Goal: Information Seeking & Learning: Check status

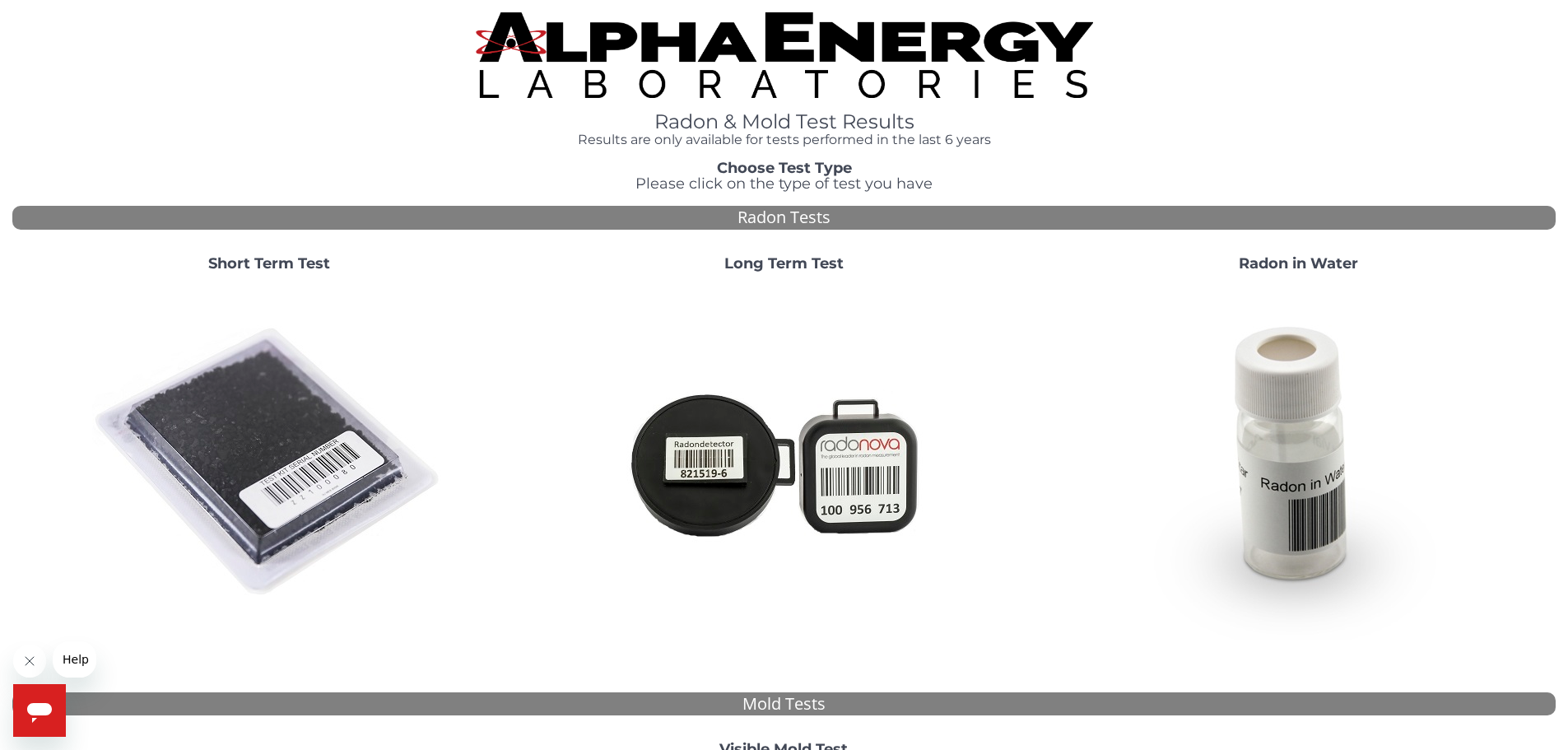
click at [286, 260] on strong "Short Term Test" at bounding box center [269, 262] width 122 height 18
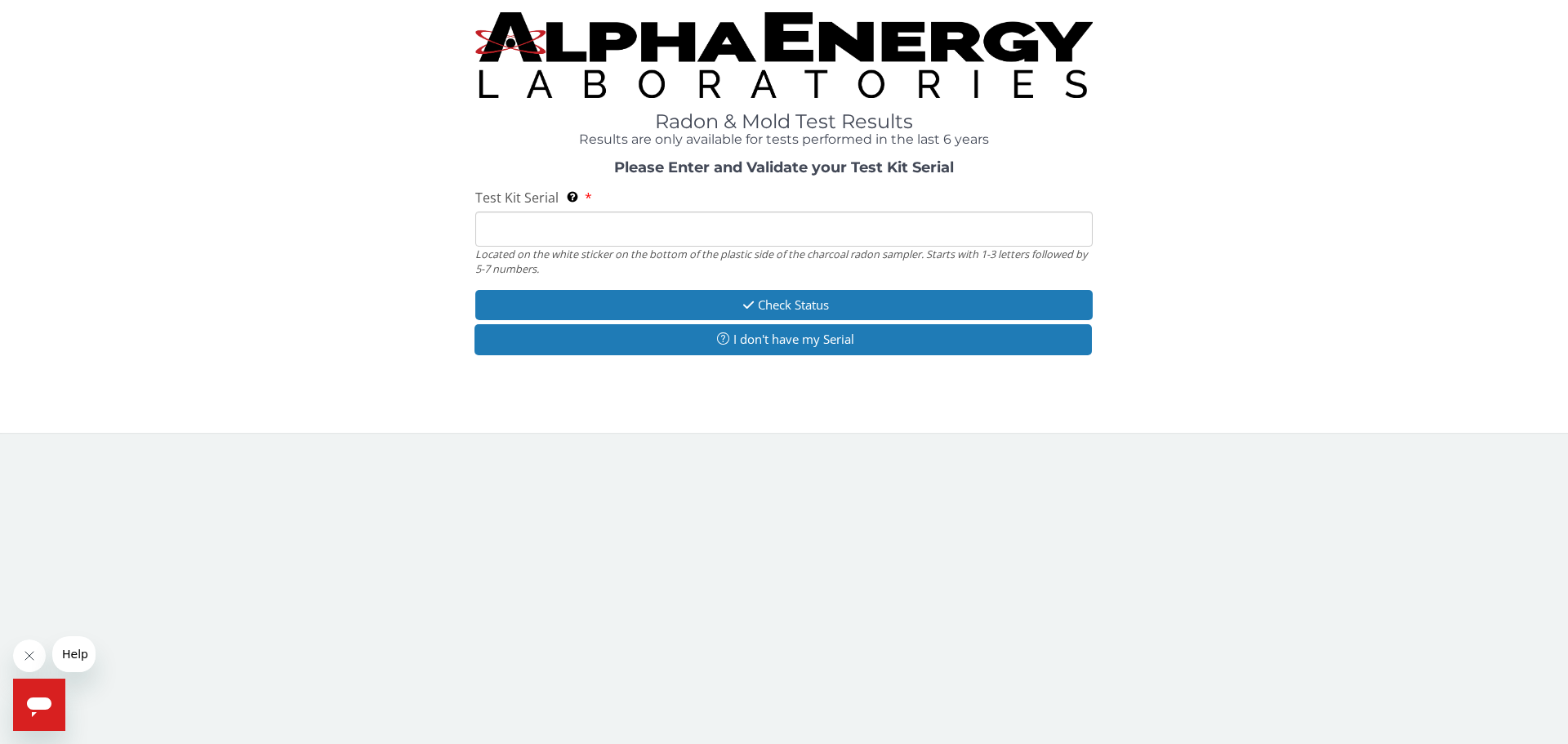
click at [530, 229] on input "Test Kit Serial Located on the white sticker on the bottom of the plastic side …" at bounding box center [784, 229] width 617 height 36
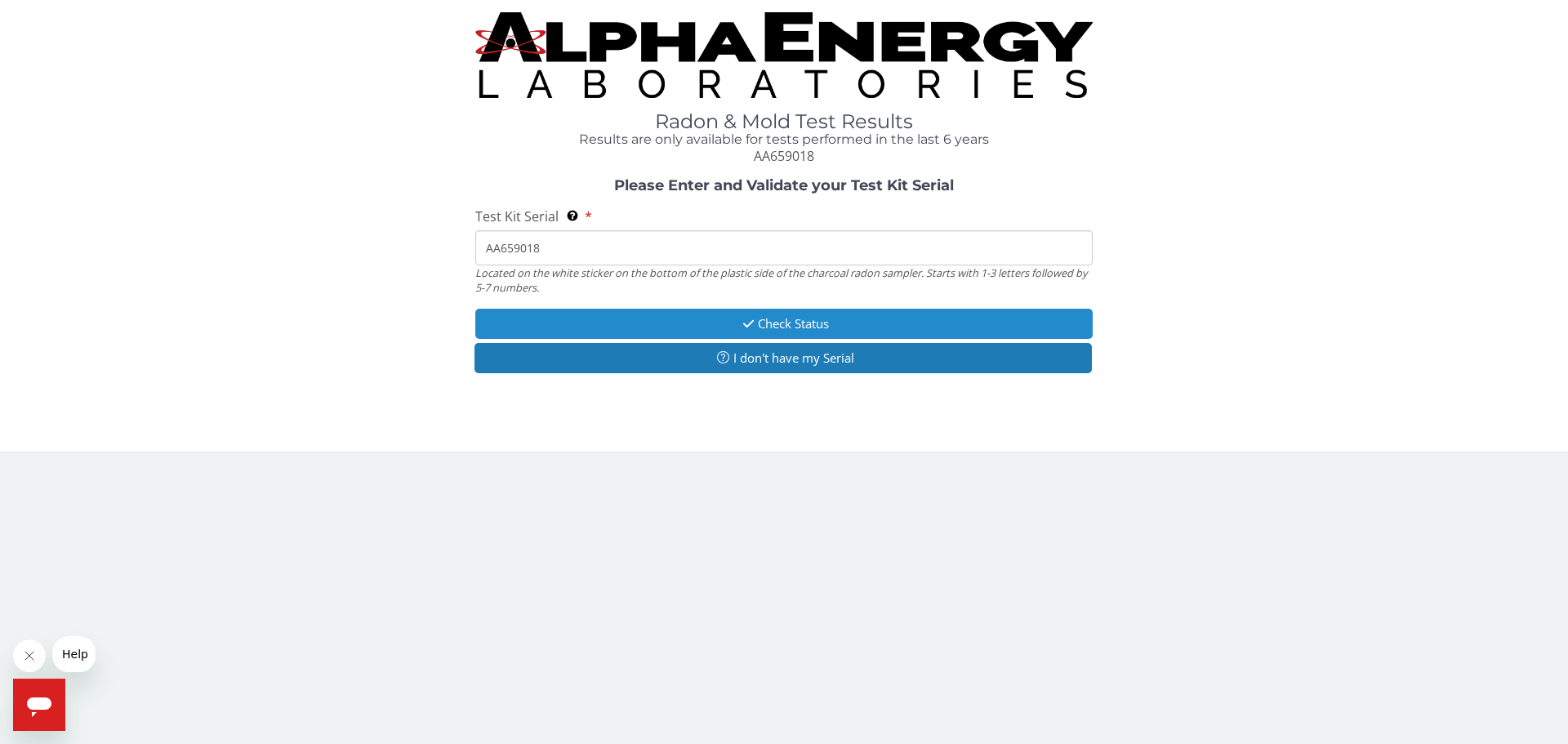
type input "AA659018"
click at [773, 324] on button "Check Status" at bounding box center [784, 324] width 617 height 30
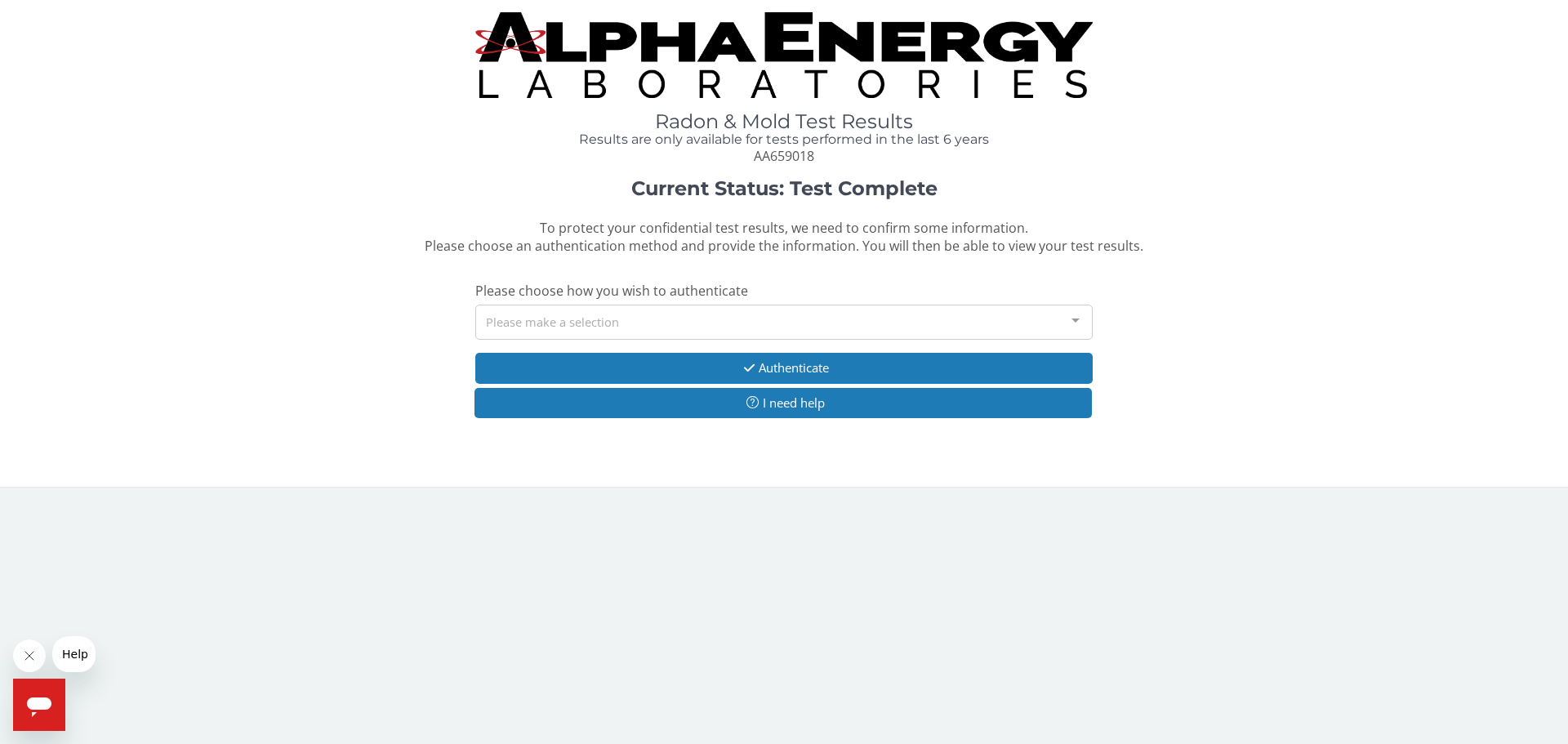
click at [1077, 317] on div at bounding box center [1075, 320] width 33 height 31
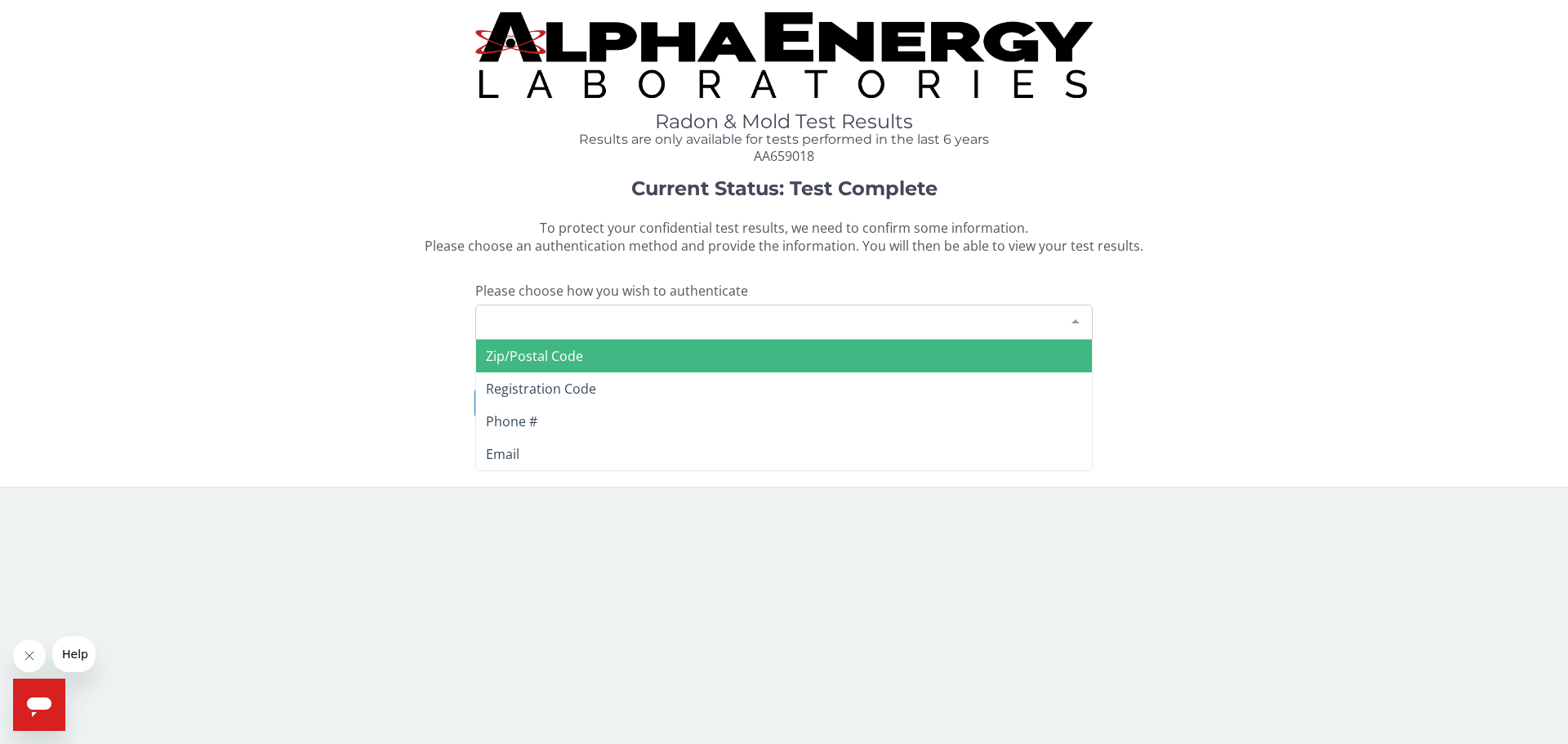
click at [536, 352] on span "Zip/Postal Code" at bounding box center [535, 355] width 97 height 18
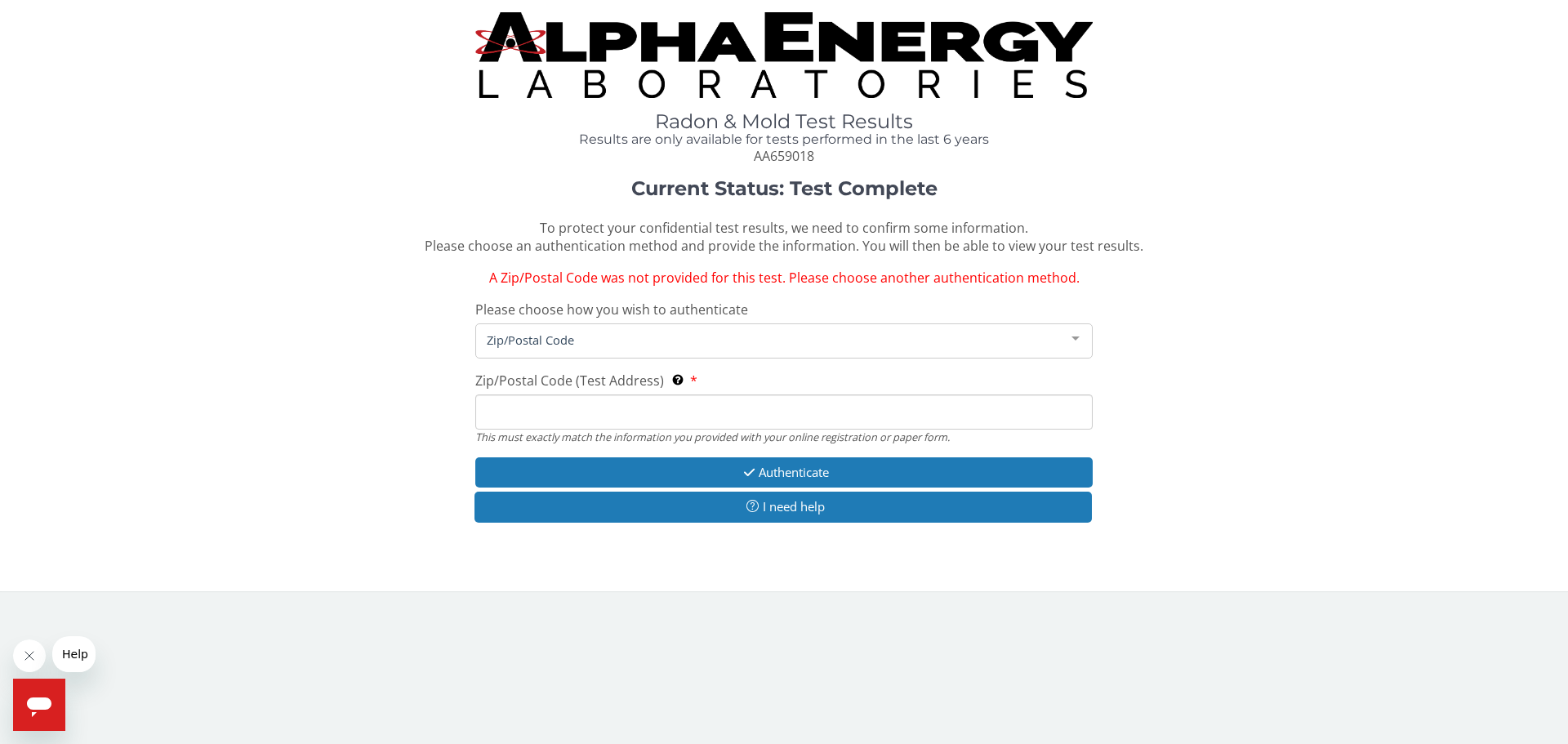
click at [531, 407] on input "Zip/Postal Code (Test Address) This must exactly match the information you prov…" at bounding box center [784, 412] width 617 height 36
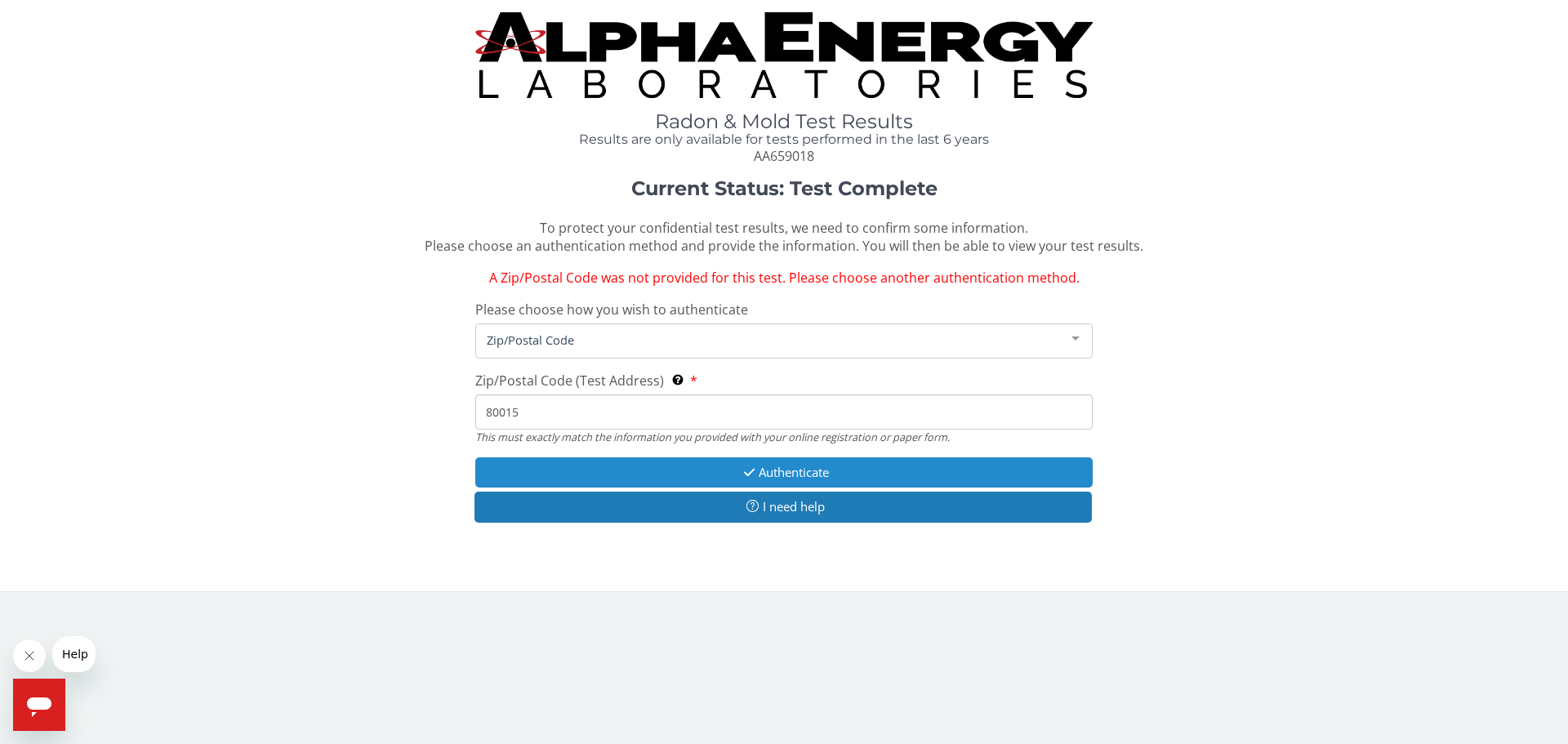
type input "80015"
click at [801, 474] on button "Authenticate" at bounding box center [784, 473] width 617 height 30
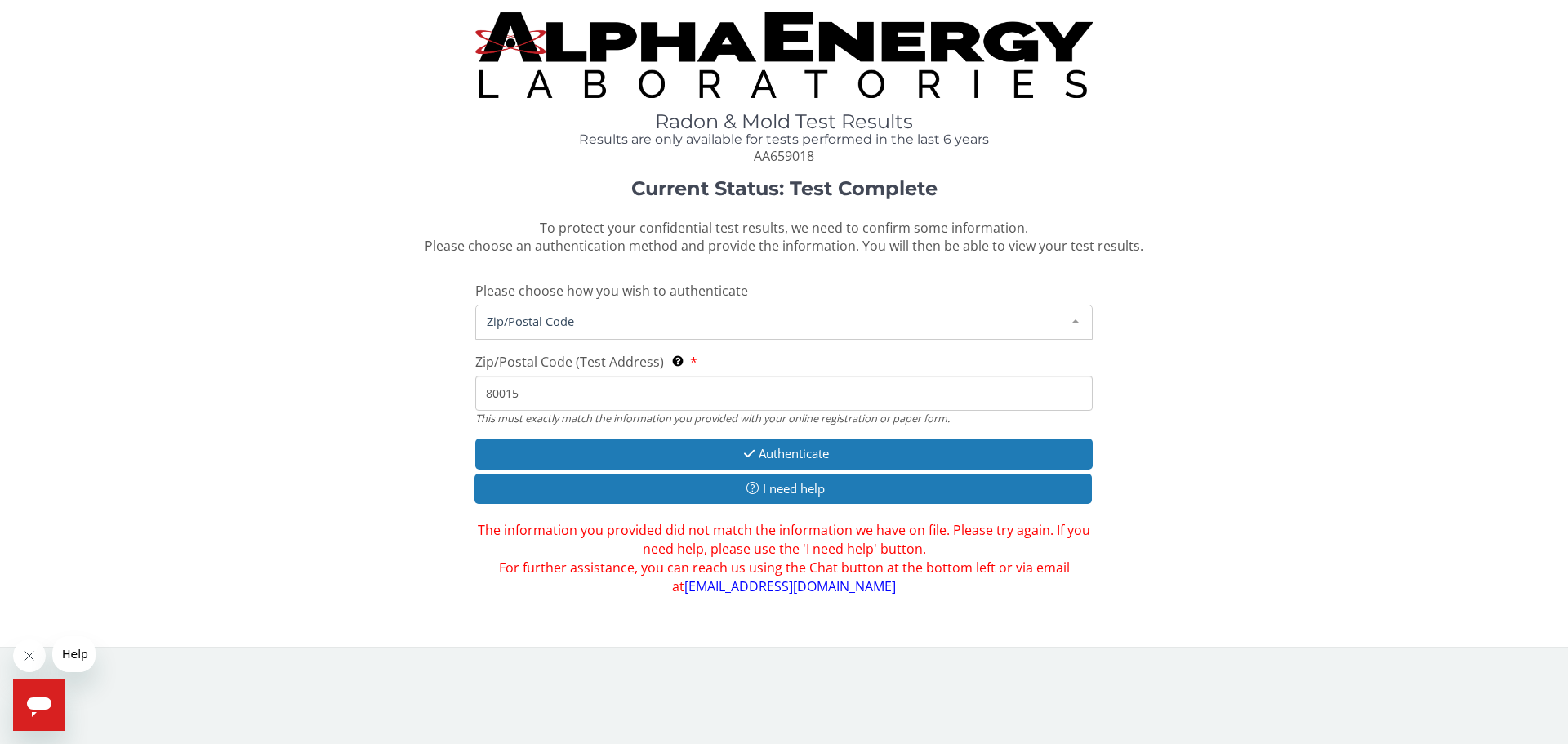
click at [615, 312] on span "Zip/Postal Code" at bounding box center [771, 320] width 577 height 18
click at [589, 312] on span "Zip/Postal Code" at bounding box center [771, 320] width 577 height 18
click at [1073, 317] on div at bounding box center [1075, 320] width 33 height 31
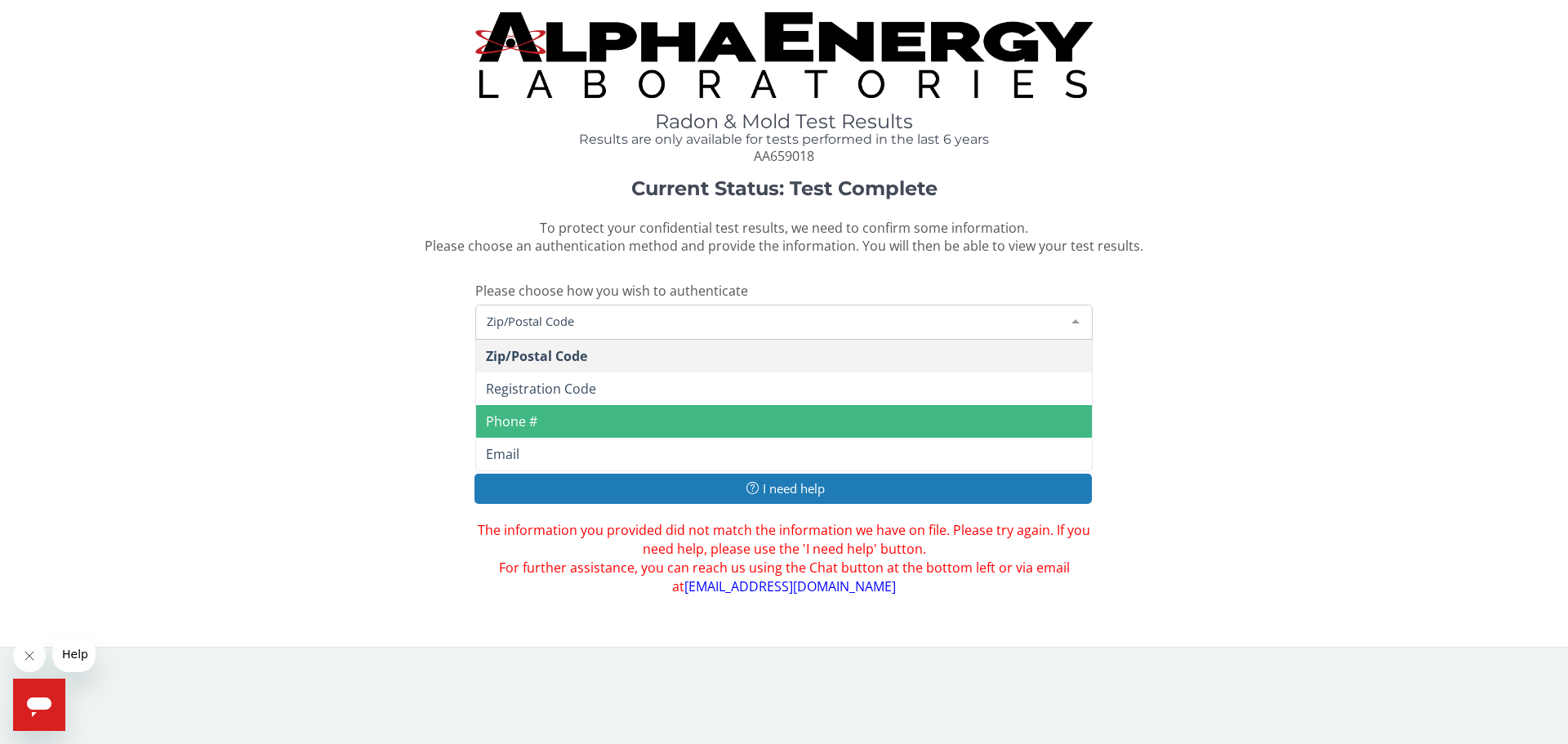
click at [548, 418] on span "Phone #" at bounding box center [784, 421] width 616 height 33
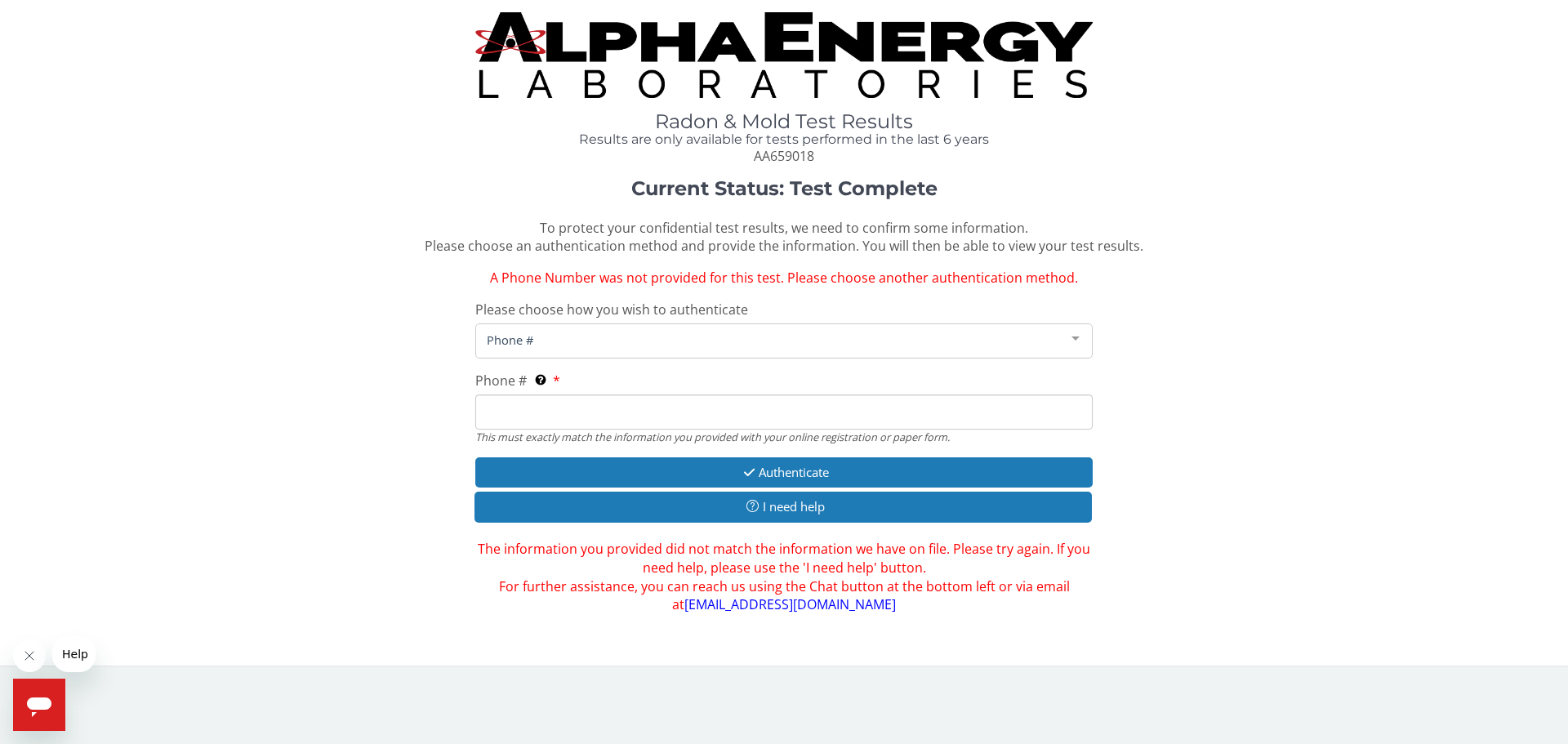
click at [539, 410] on input "Phone # This must exactly match the information you provided with your online r…" at bounding box center [784, 412] width 617 height 36
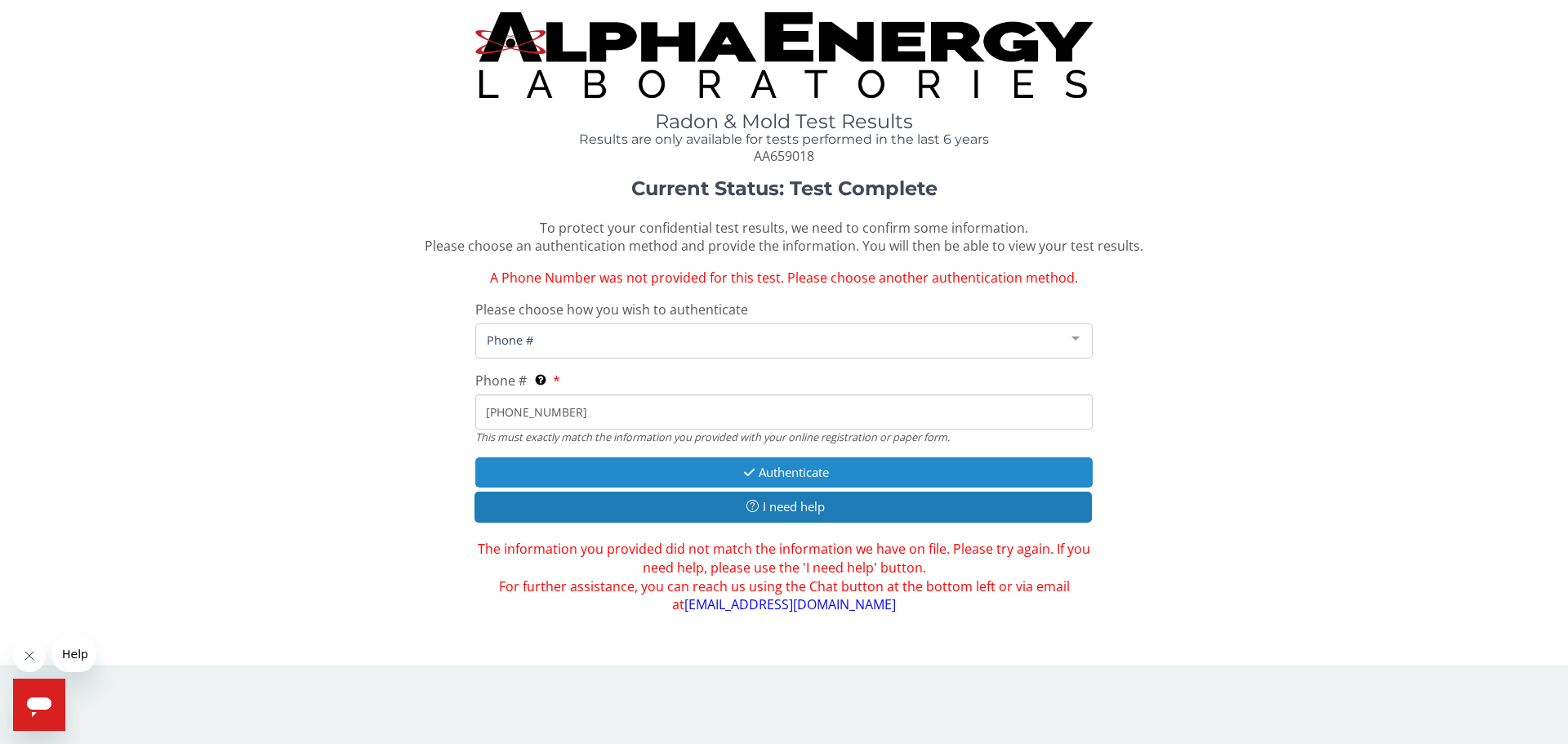
type input "720 879 1759"
click at [780, 464] on button "Authenticate" at bounding box center [784, 473] width 617 height 30
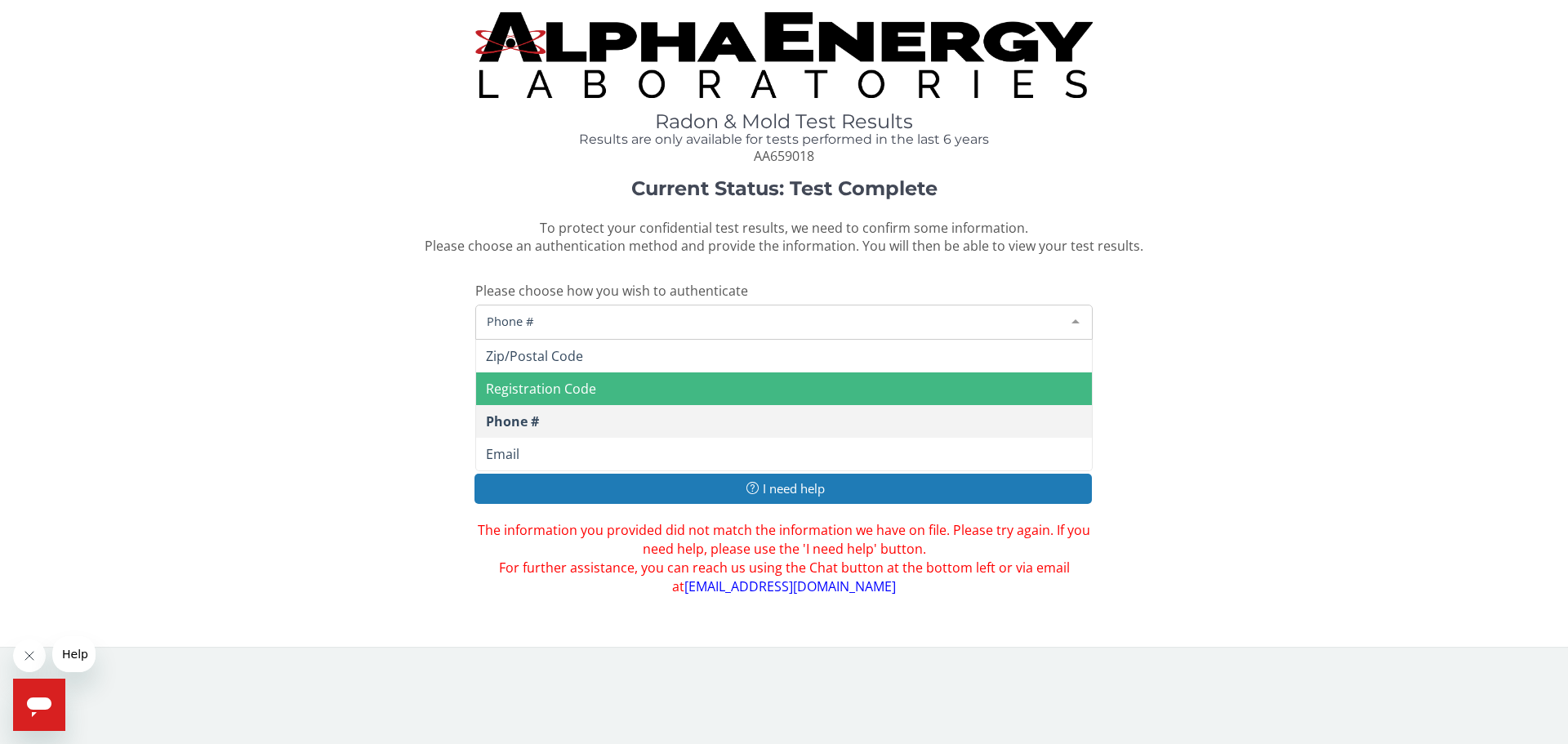
click at [574, 315] on span "Phone #" at bounding box center [771, 320] width 577 height 18
click at [538, 323] on span "Phone #" at bounding box center [771, 320] width 577 height 18
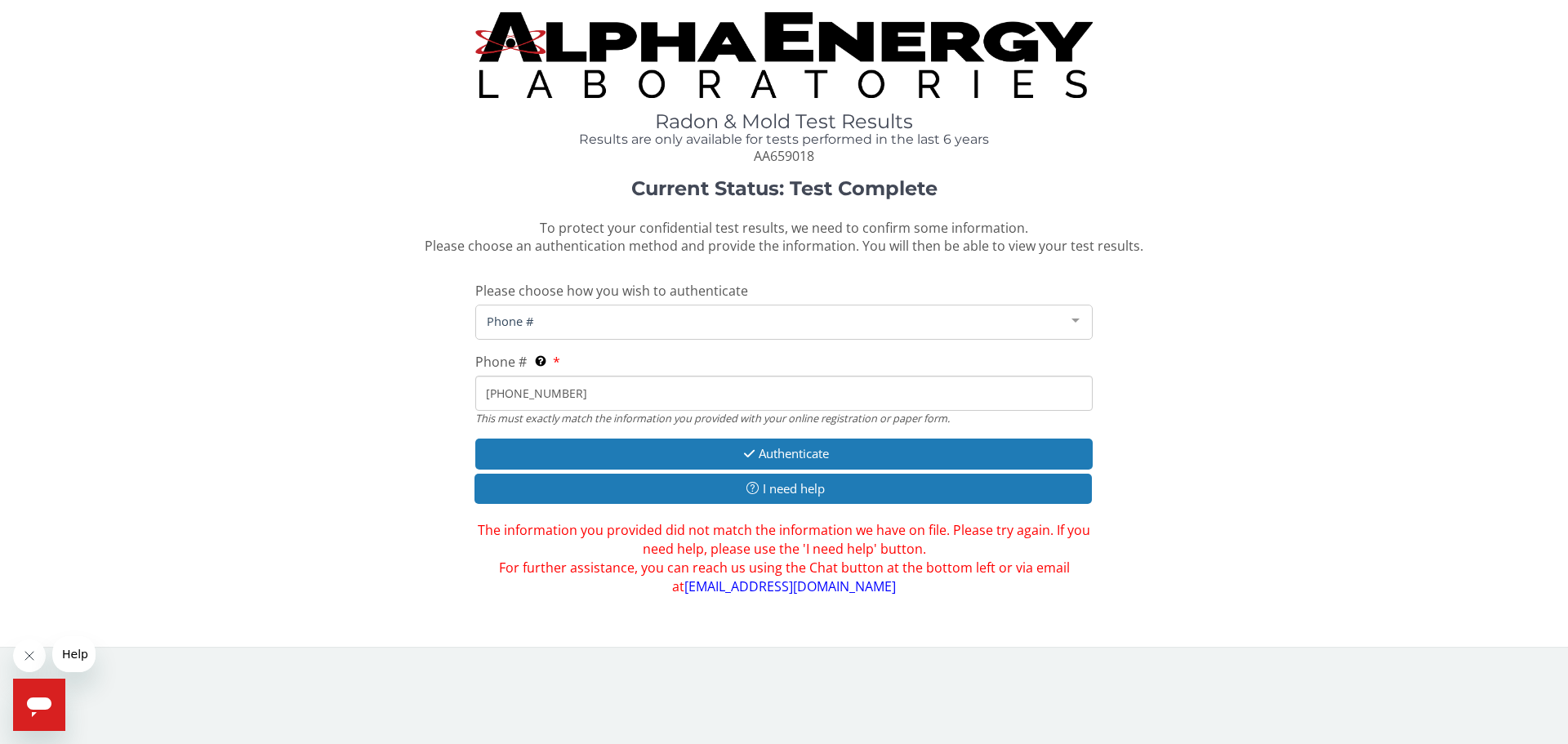
click at [1079, 318] on div at bounding box center [1075, 320] width 33 height 31
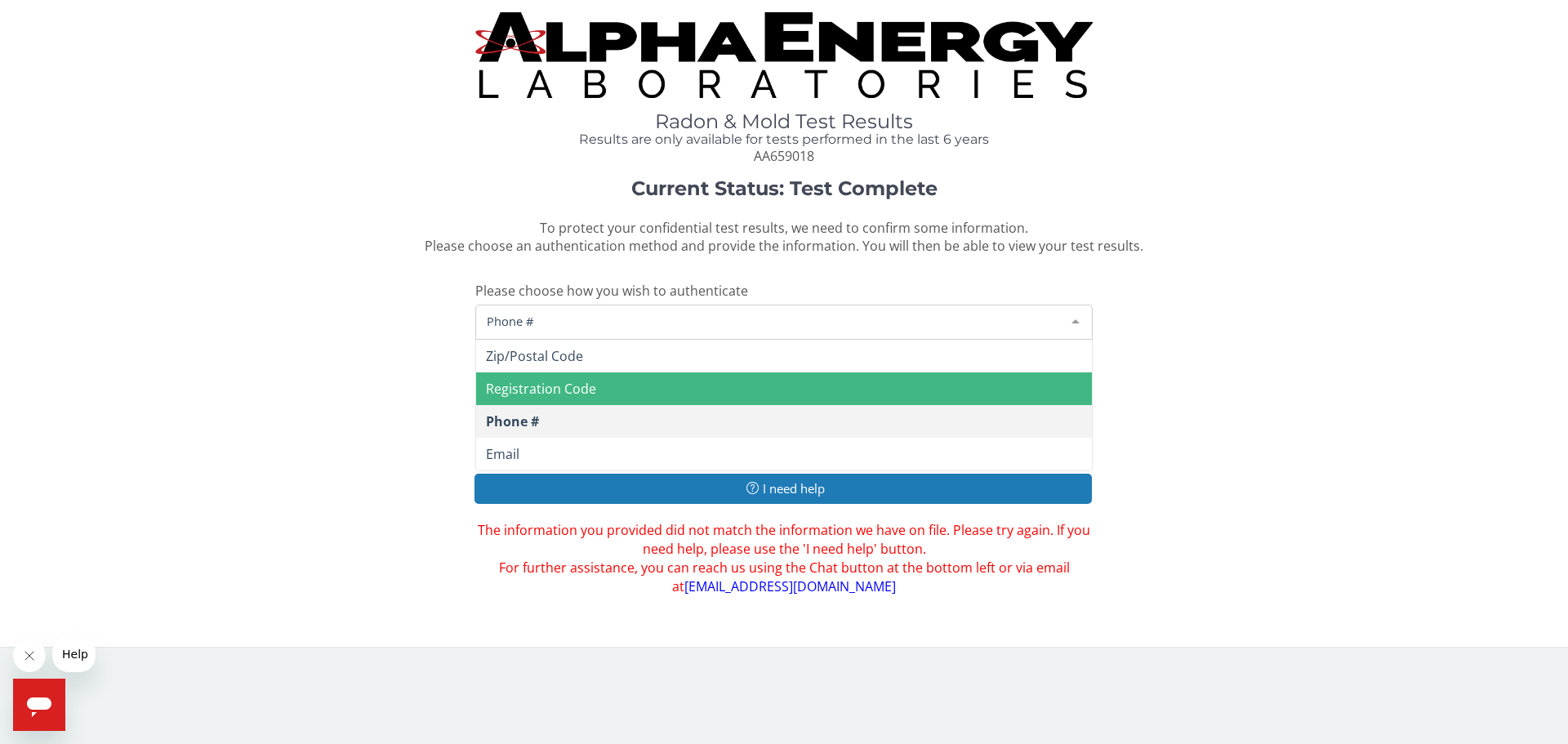
click at [557, 393] on span "Registration Code" at bounding box center [541, 388] width 110 height 18
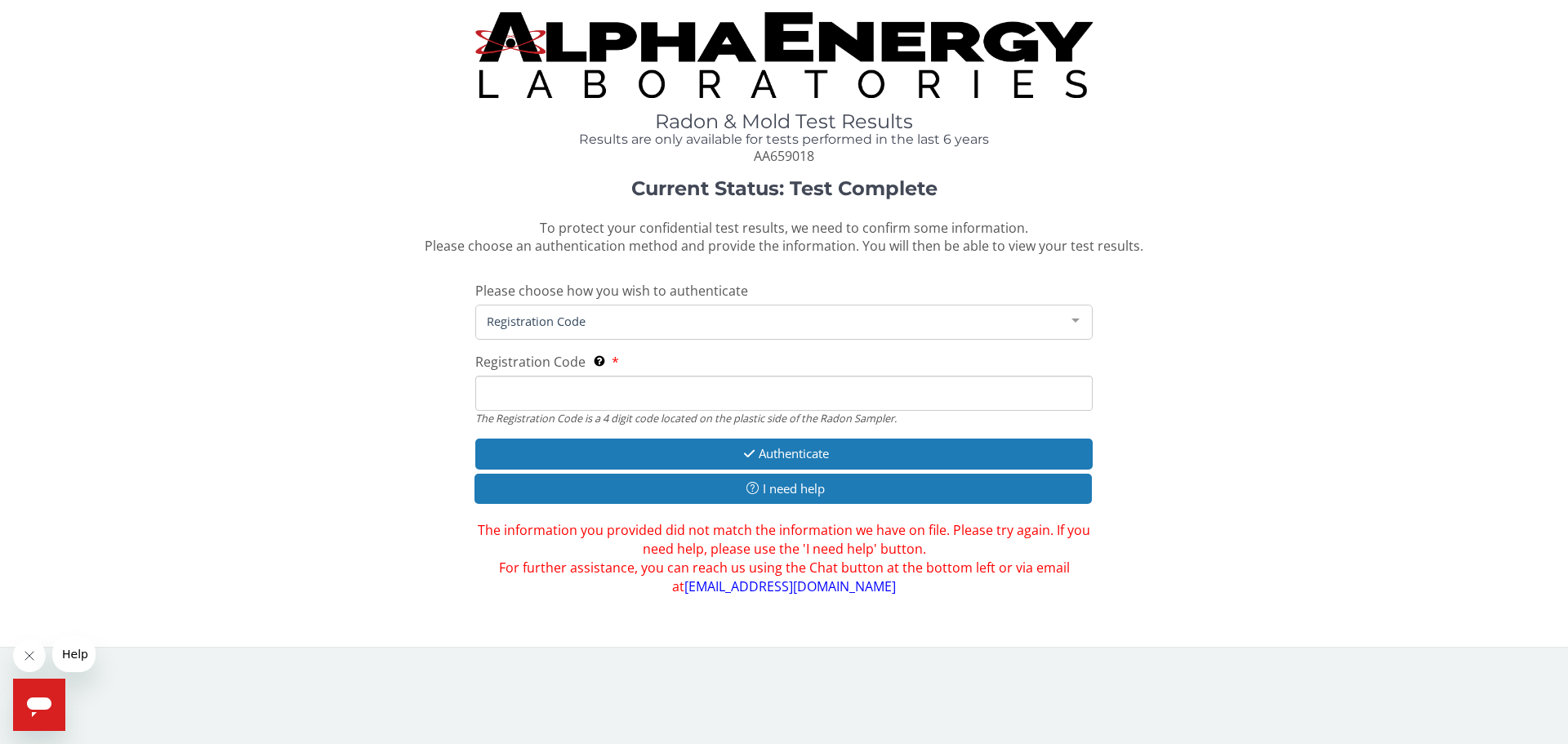
click at [551, 388] on input "Registration Code The Registration Code is a 4 digit code located on the plasti…" at bounding box center [784, 393] width 617 height 36
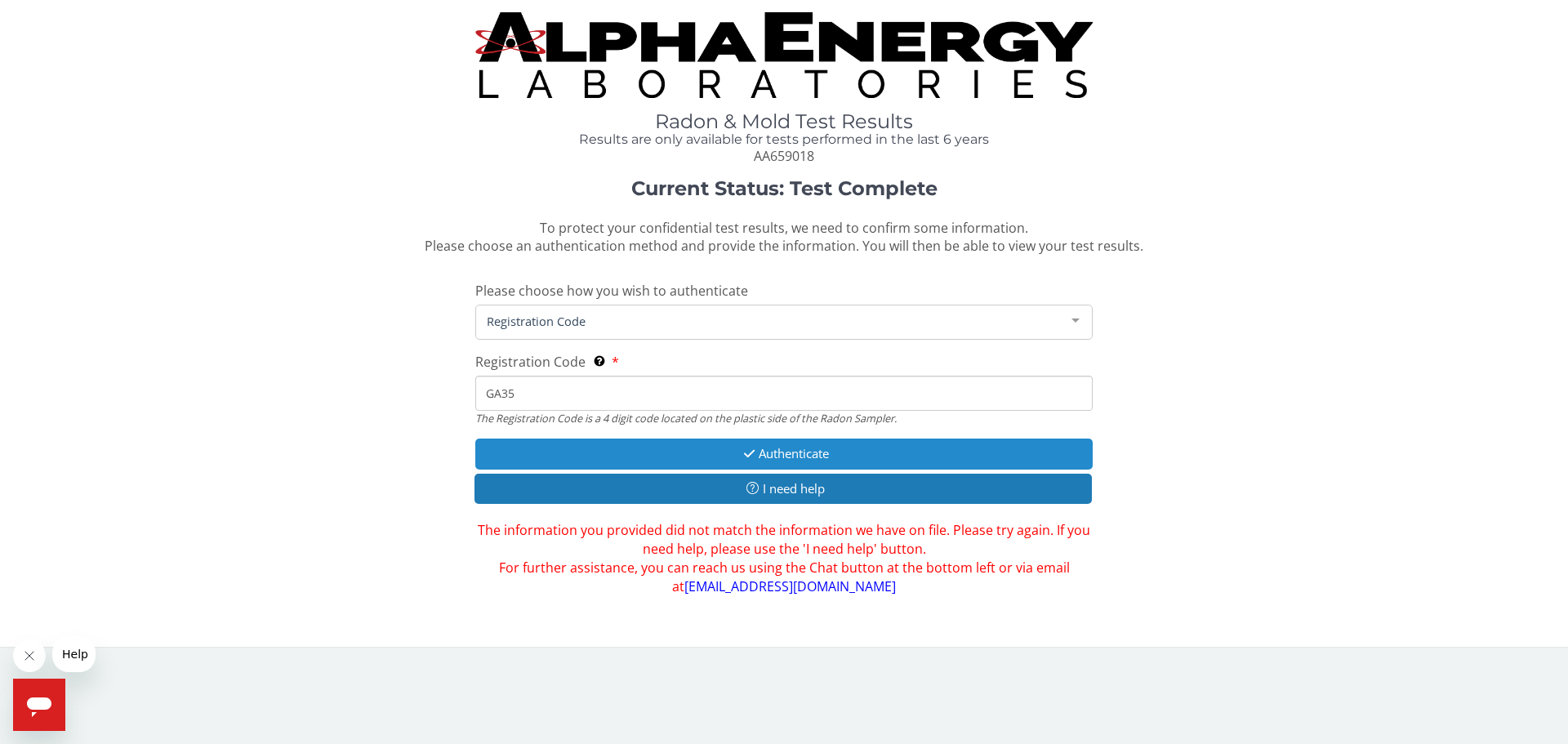
type input "GA35"
click at [795, 454] on button "Authenticate" at bounding box center [784, 454] width 617 height 30
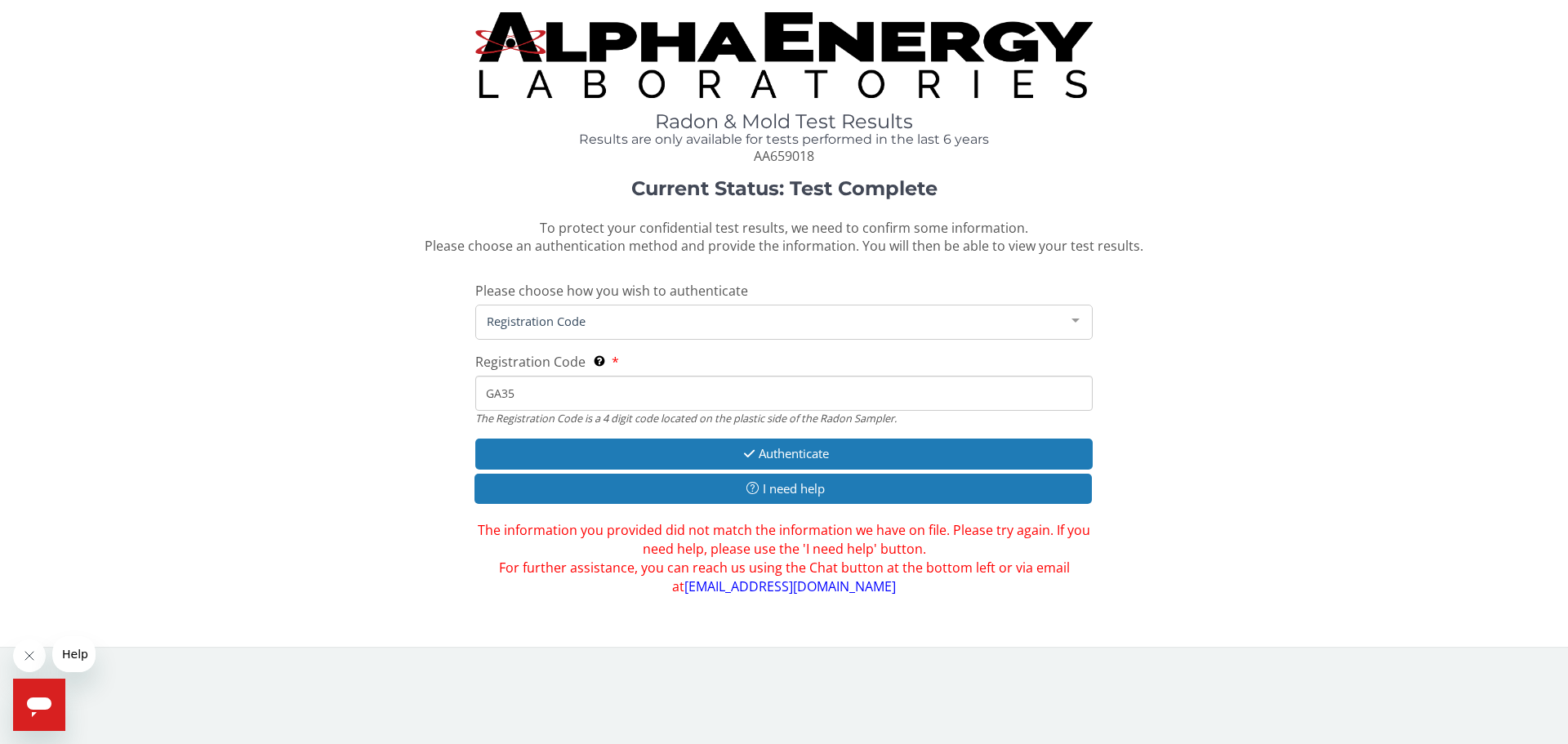
click at [1075, 320] on div at bounding box center [1075, 320] width 33 height 31
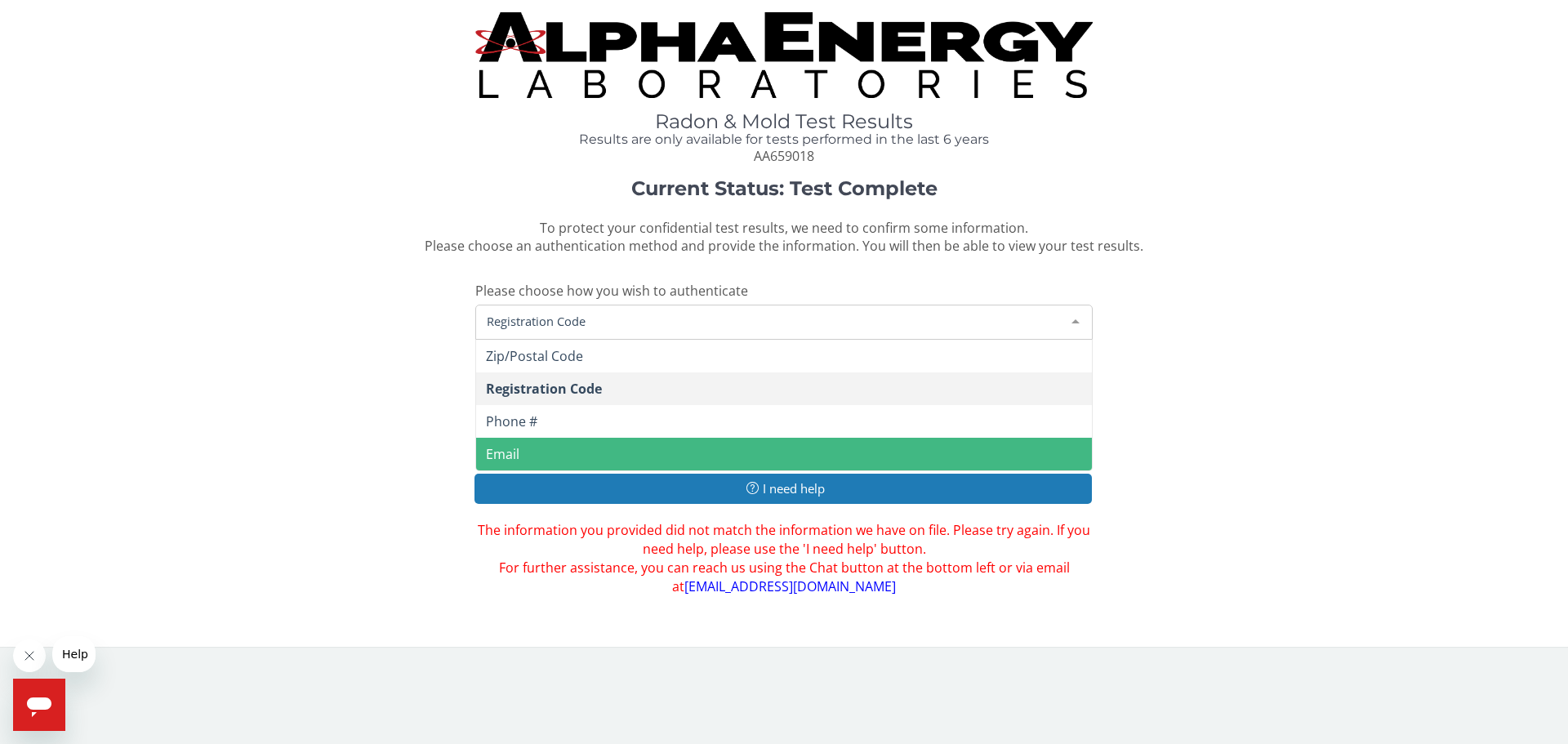
click at [534, 446] on span "Email" at bounding box center [784, 454] width 616 height 33
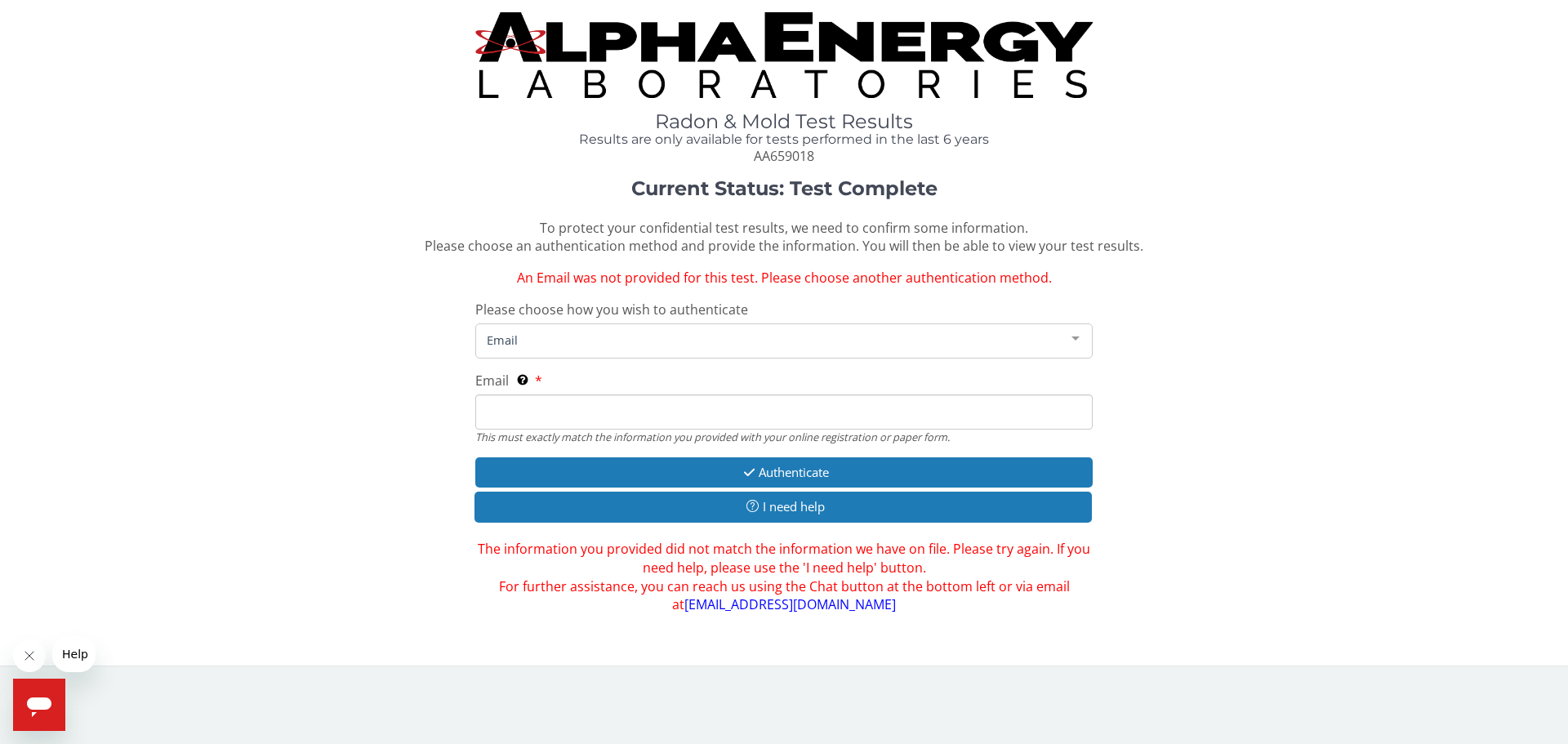
click at [531, 403] on input "Email This must exactly match the information you provided with your online reg…" at bounding box center [784, 412] width 617 height 36
type input "palsonl@yahoo.com"
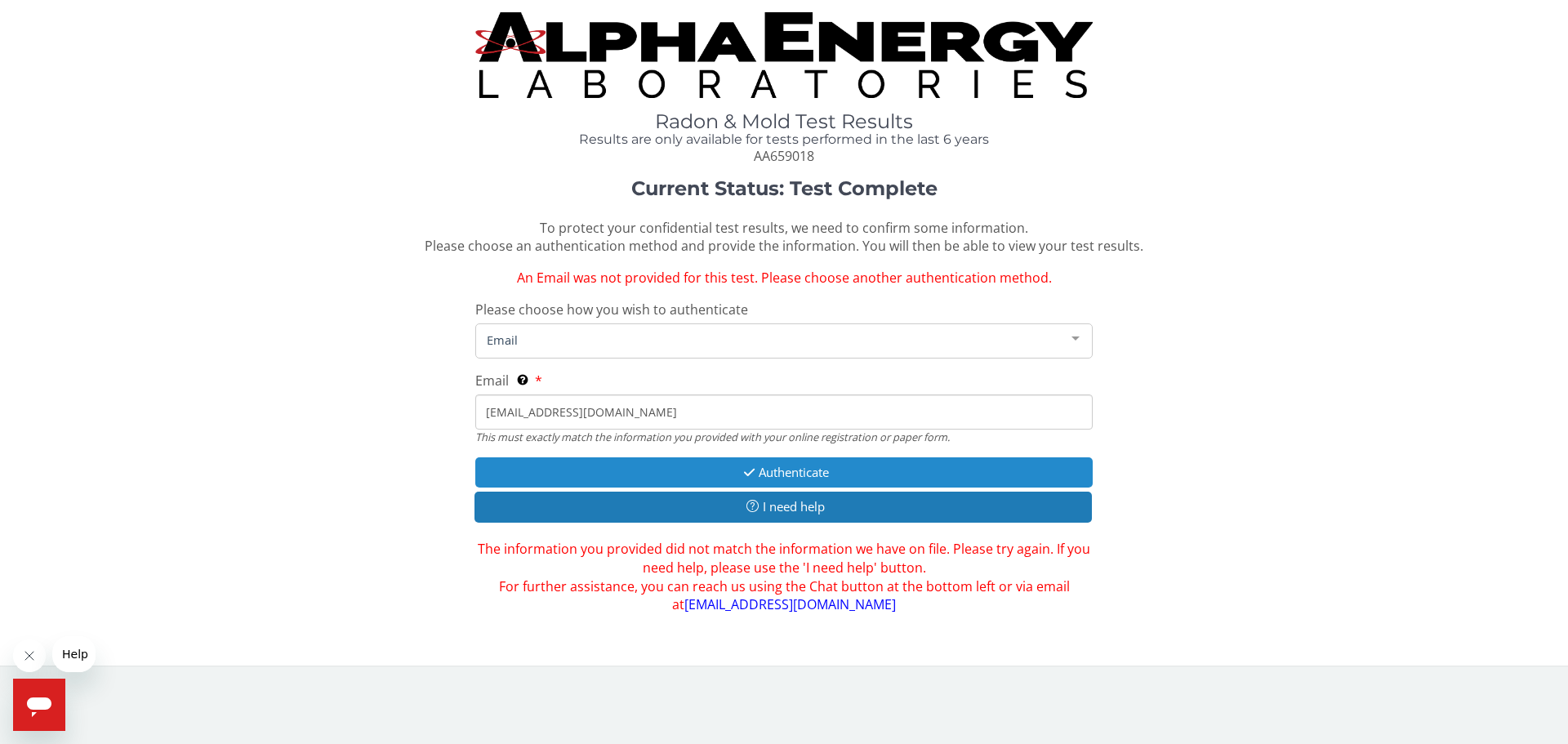
click at [779, 470] on button "Authenticate" at bounding box center [784, 473] width 617 height 30
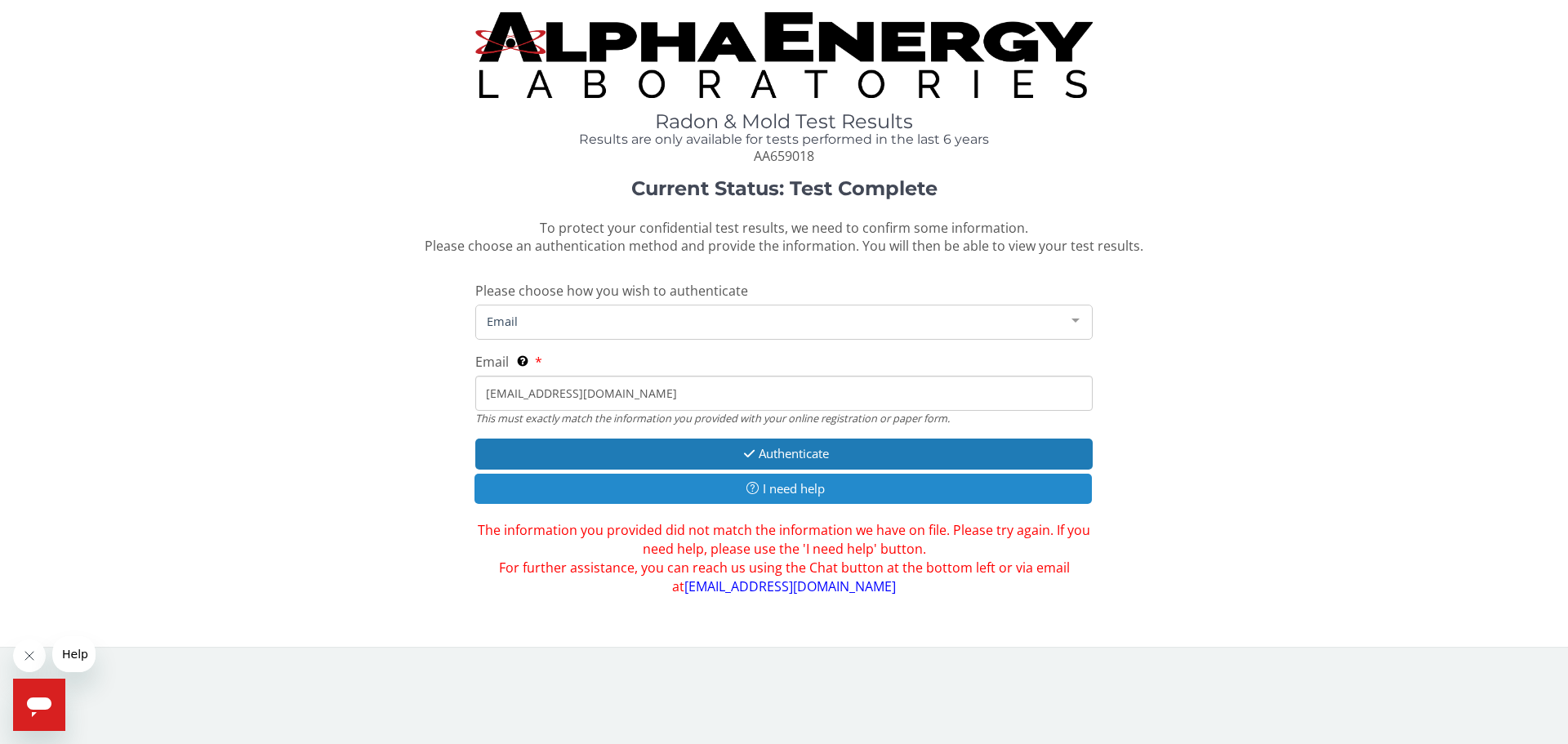
click at [802, 486] on button "I need help" at bounding box center [783, 489] width 617 height 30
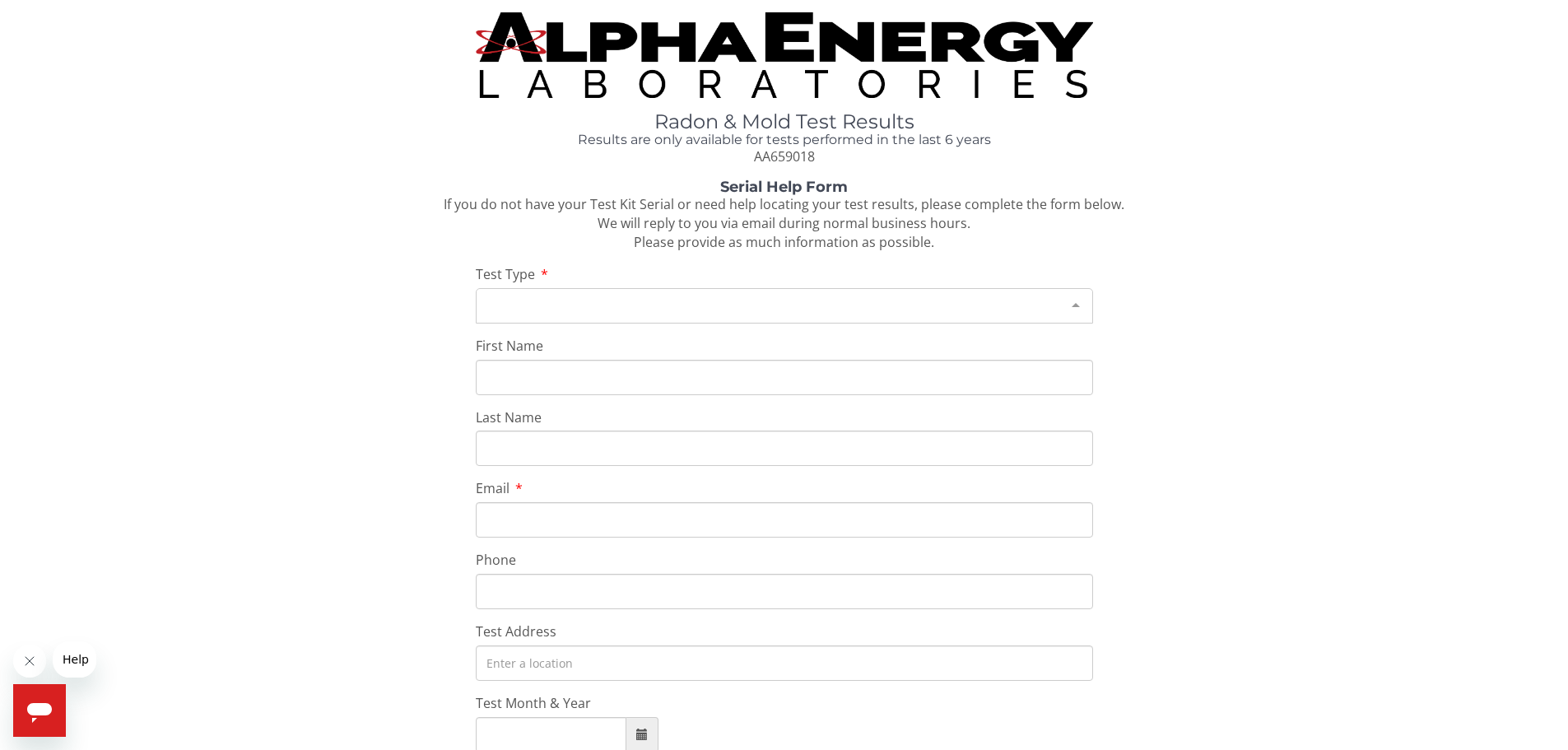
click at [599, 297] on div "Please make a selection" at bounding box center [784, 306] width 617 height 36
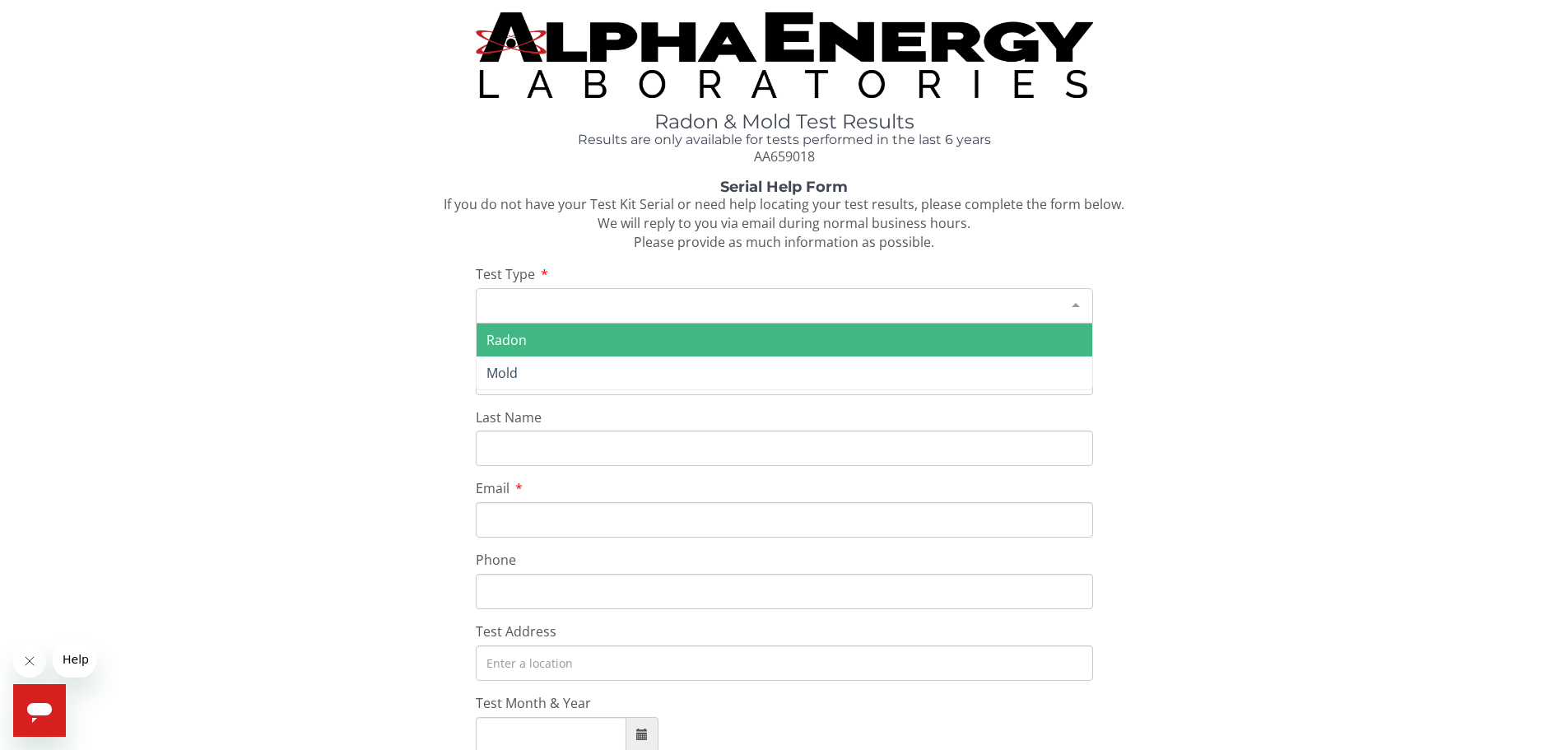
click at [563, 343] on span "Radon" at bounding box center [784, 339] width 616 height 33
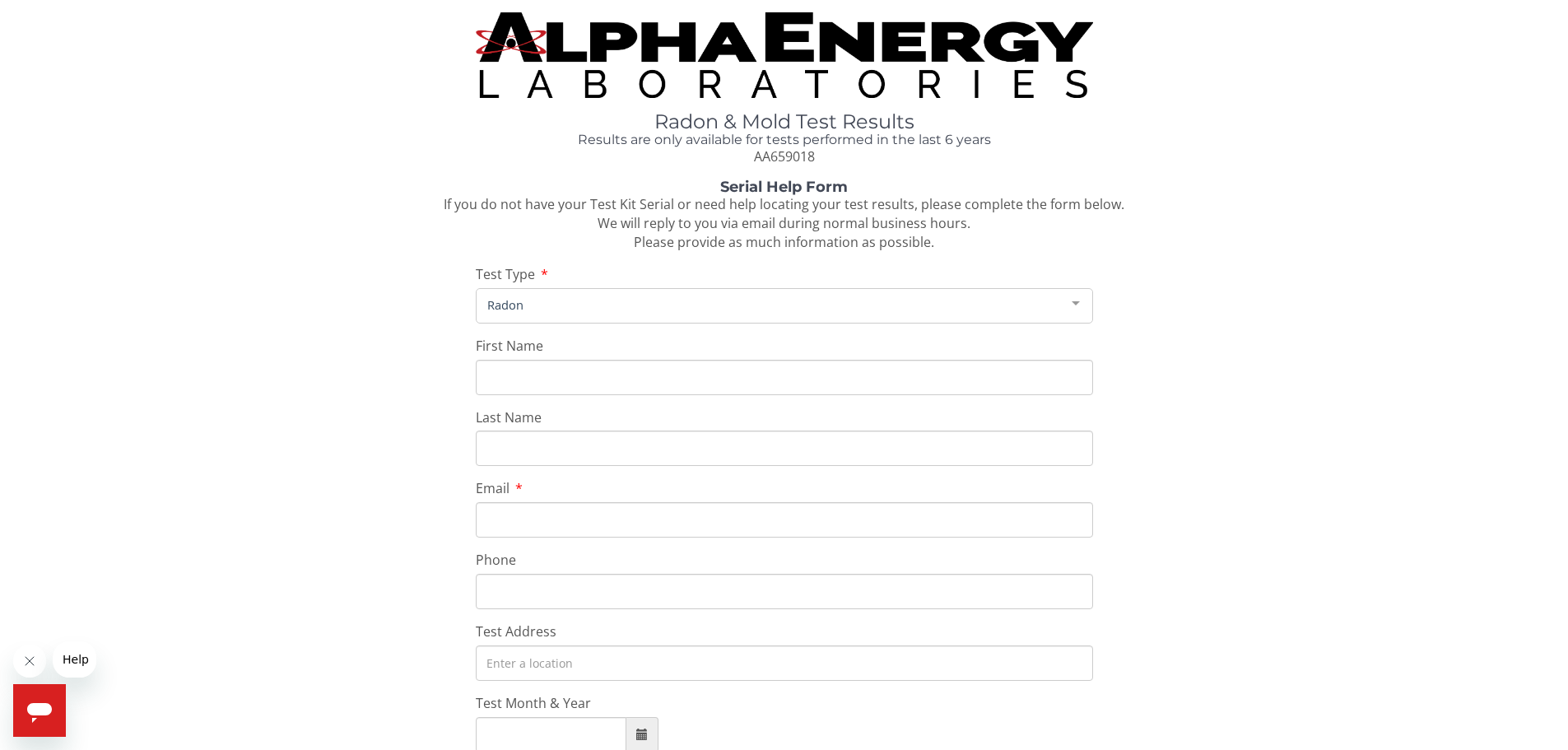
click at [529, 365] on input "First Name" at bounding box center [784, 378] width 617 height 36
type input "p"
type input "Palson"
click at [521, 444] on input "Last Name" at bounding box center [784, 448] width 617 height 36
type input "Leung"
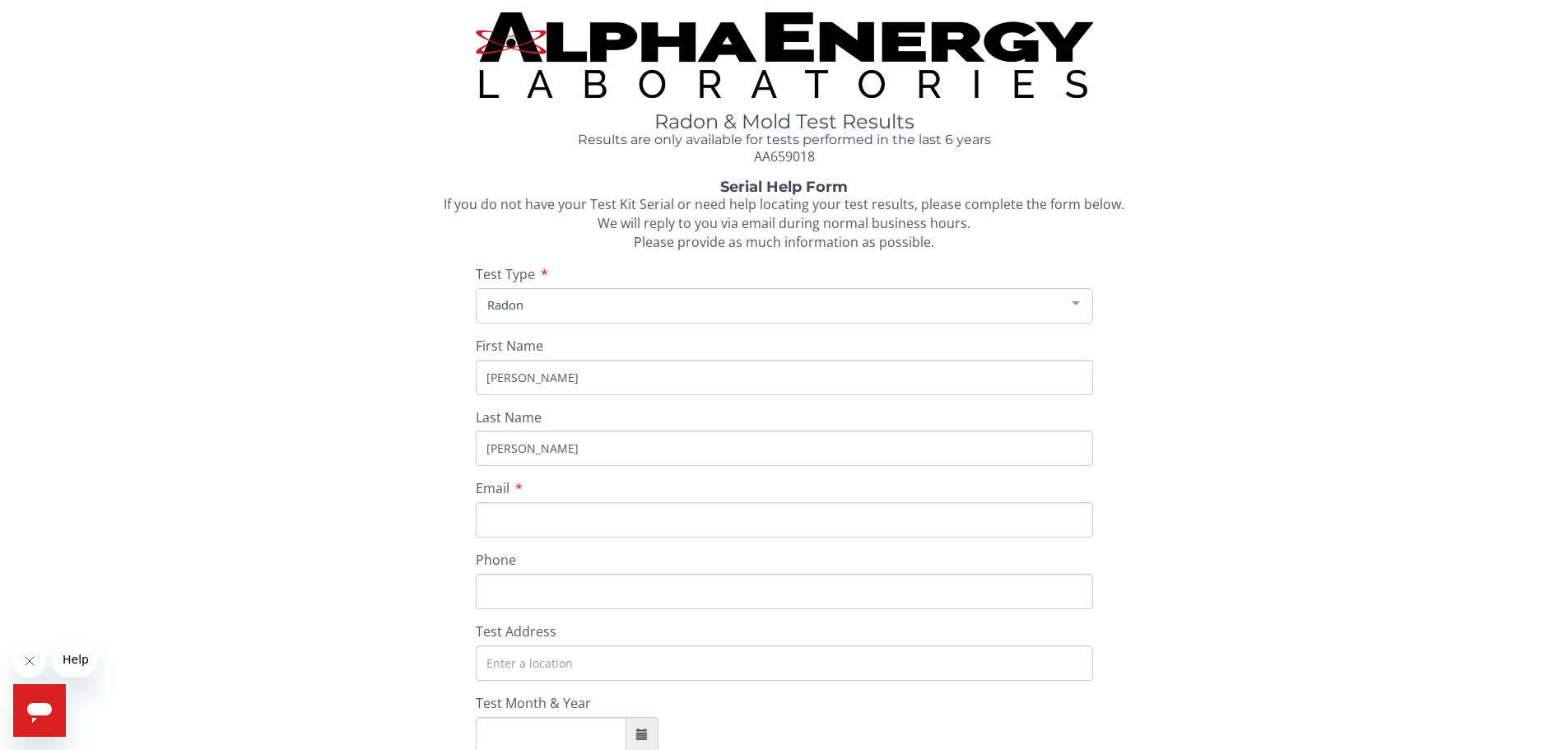
click at [522, 516] on input "Email" at bounding box center [784, 520] width 617 height 36
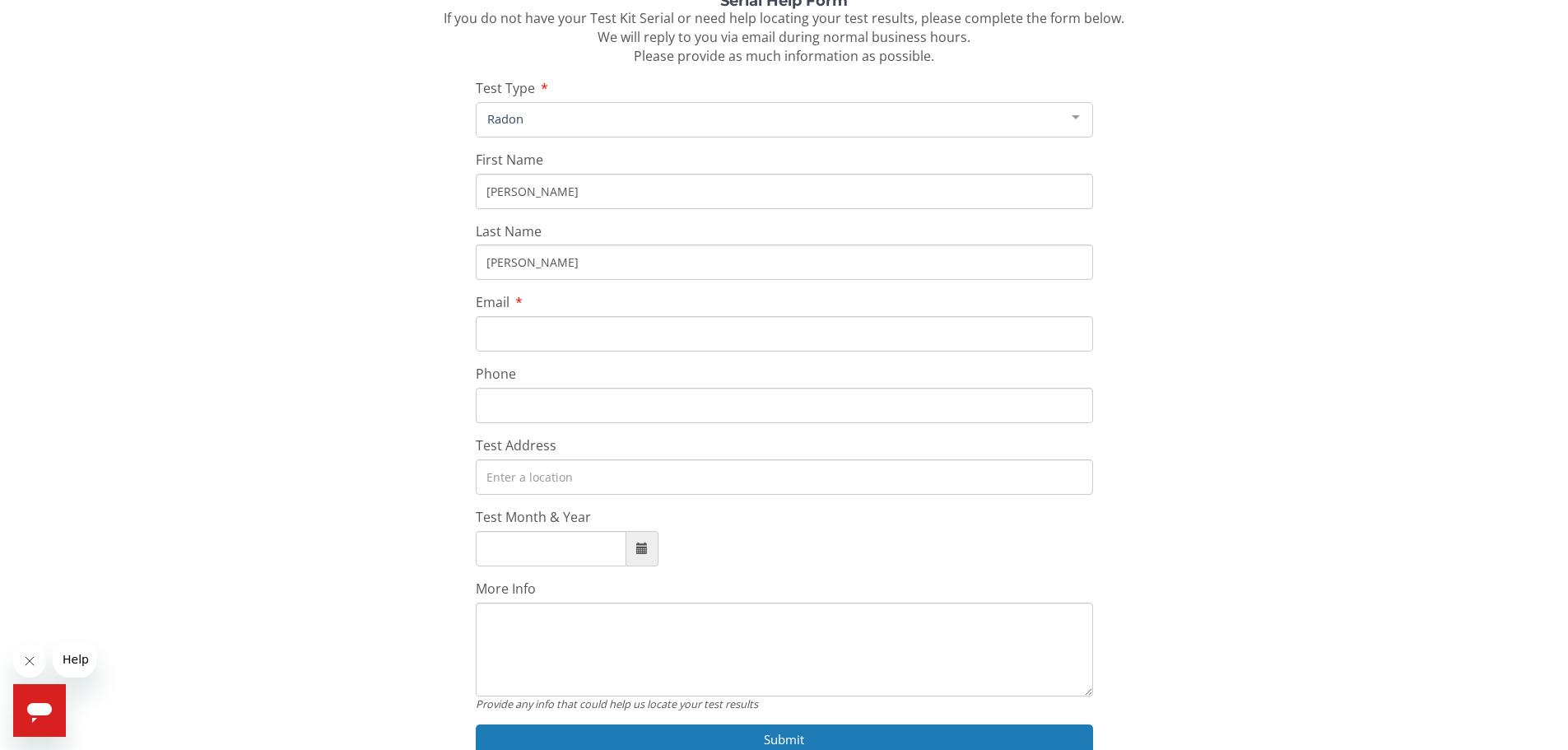
scroll to position [263, 0]
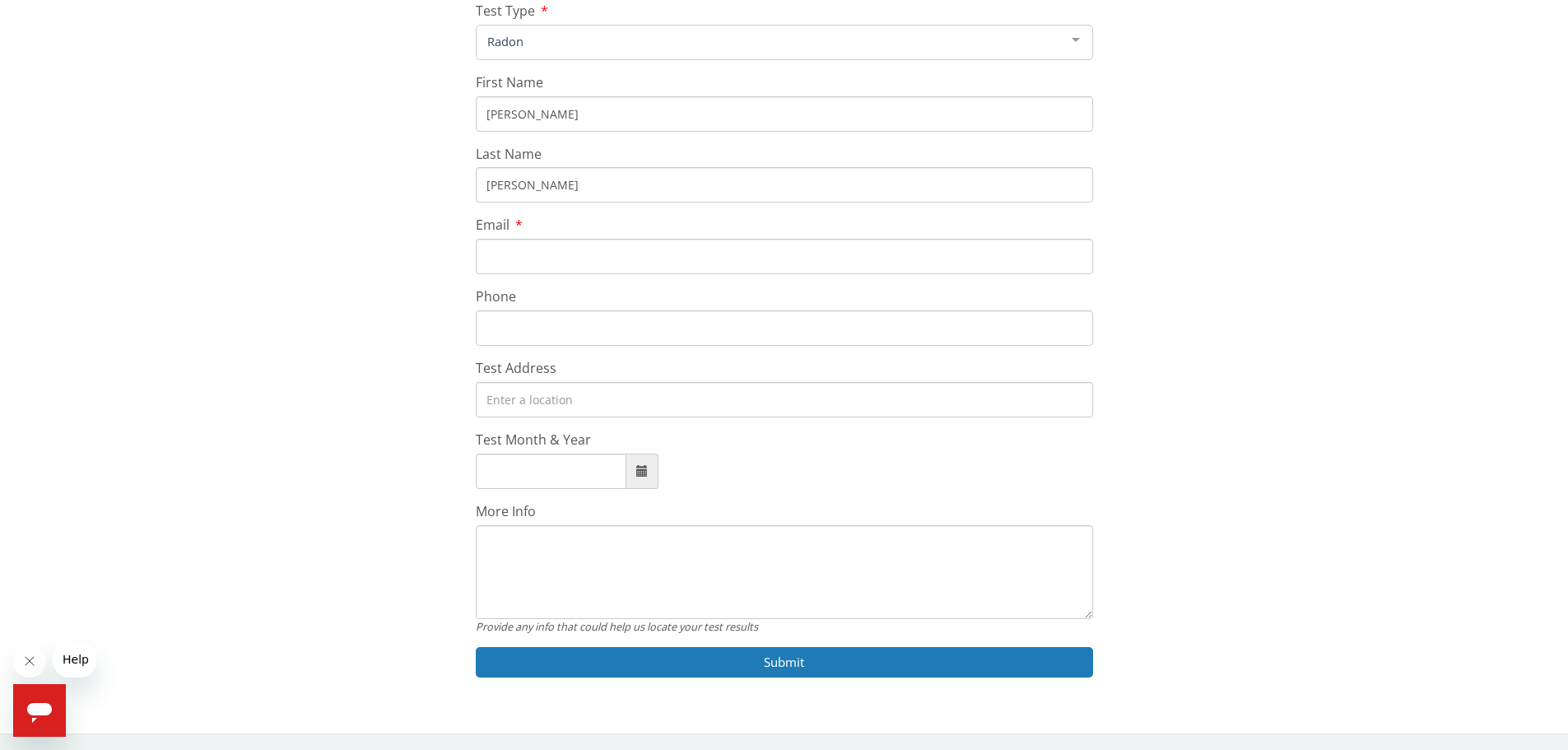
click at [510, 253] on input "Email" at bounding box center [784, 257] width 617 height 36
type input "palsonl@yahoo.com"
click at [543, 323] on input "Phone" at bounding box center [784, 328] width 617 height 36
type input "720 879 1759"
click at [553, 405] on input "Test Address" at bounding box center [784, 400] width 617 height 36
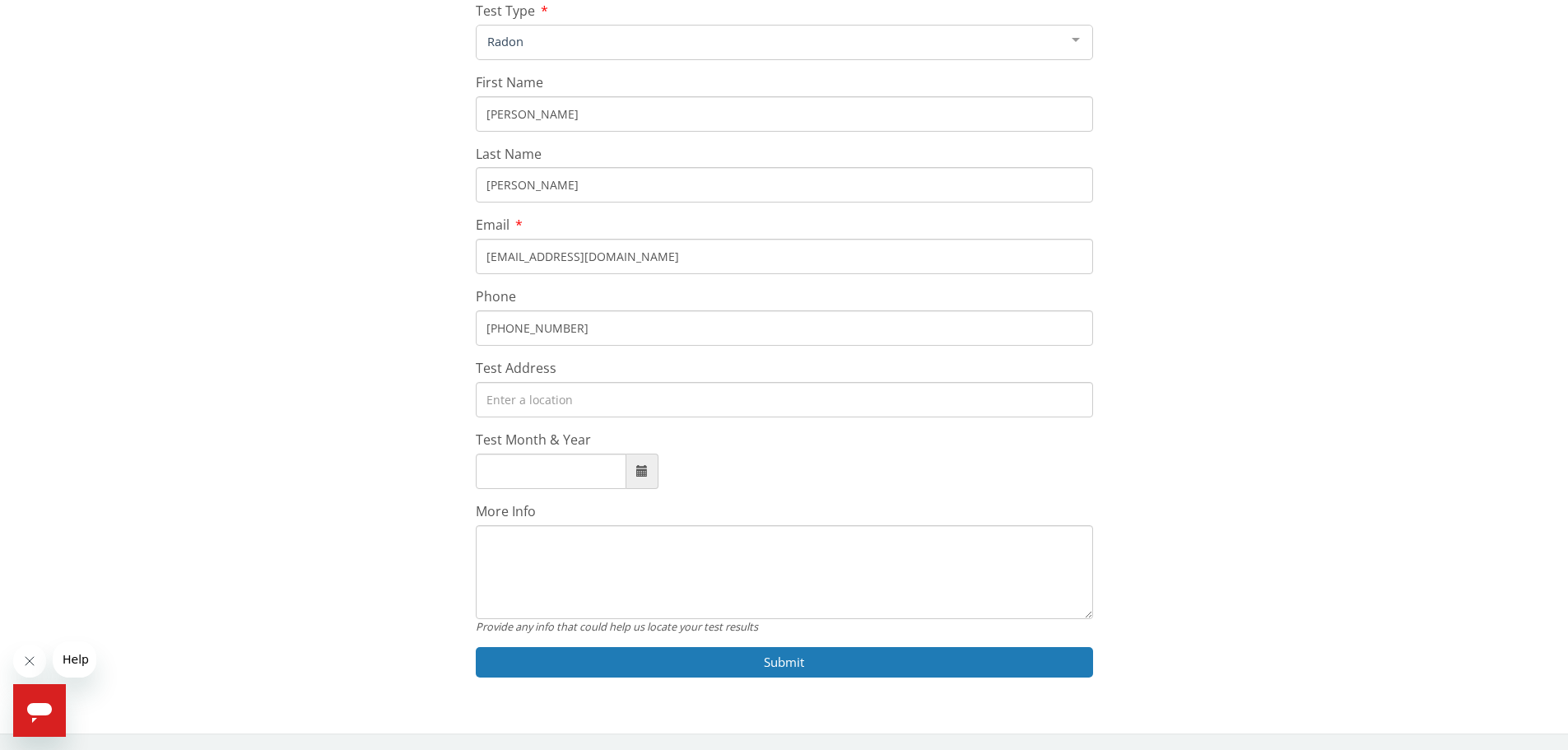
click at [543, 401] on input "Test Address" at bounding box center [784, 400] width 617 height 36
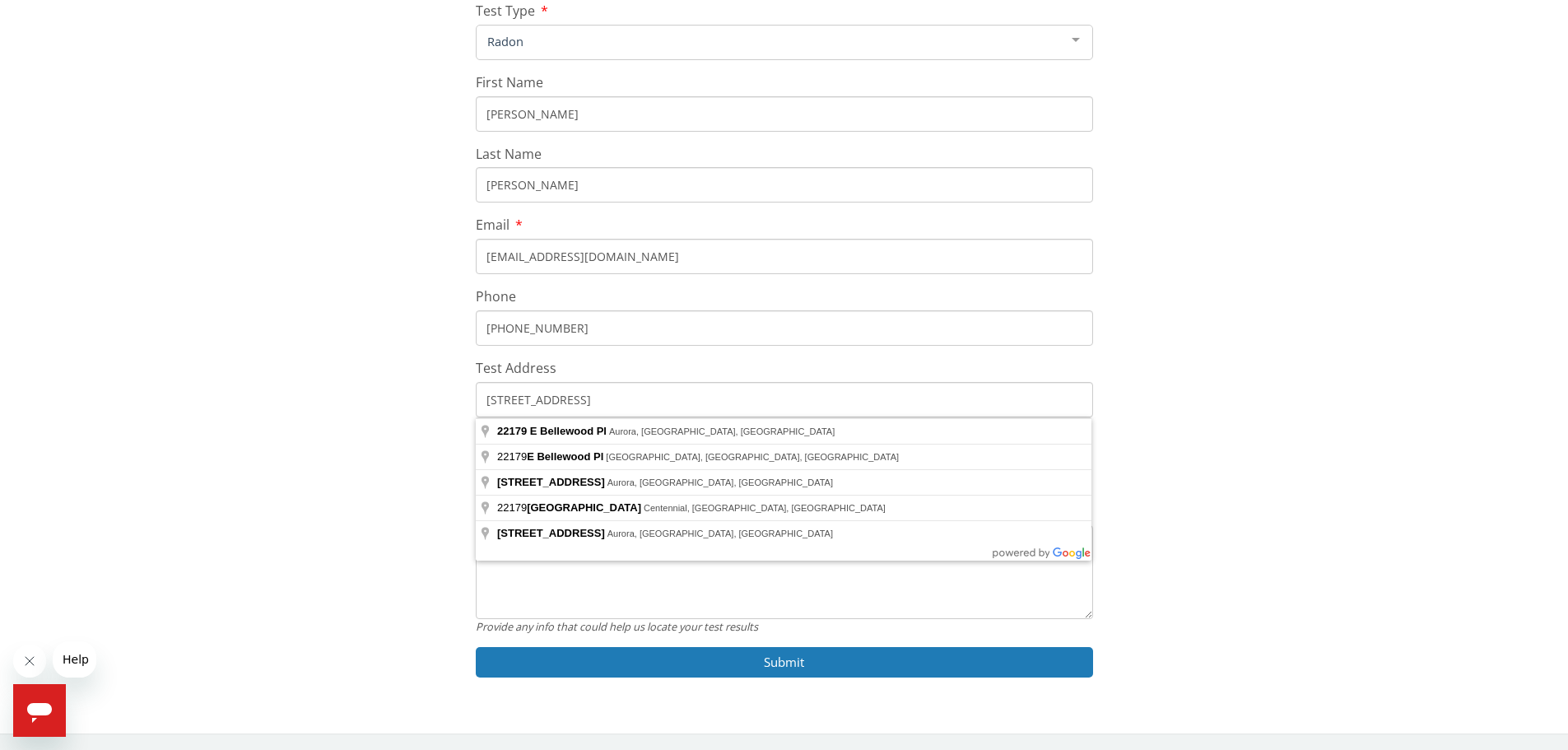
type input "22179 E Bellewood Pl, Aurora, CO 80015, USA"
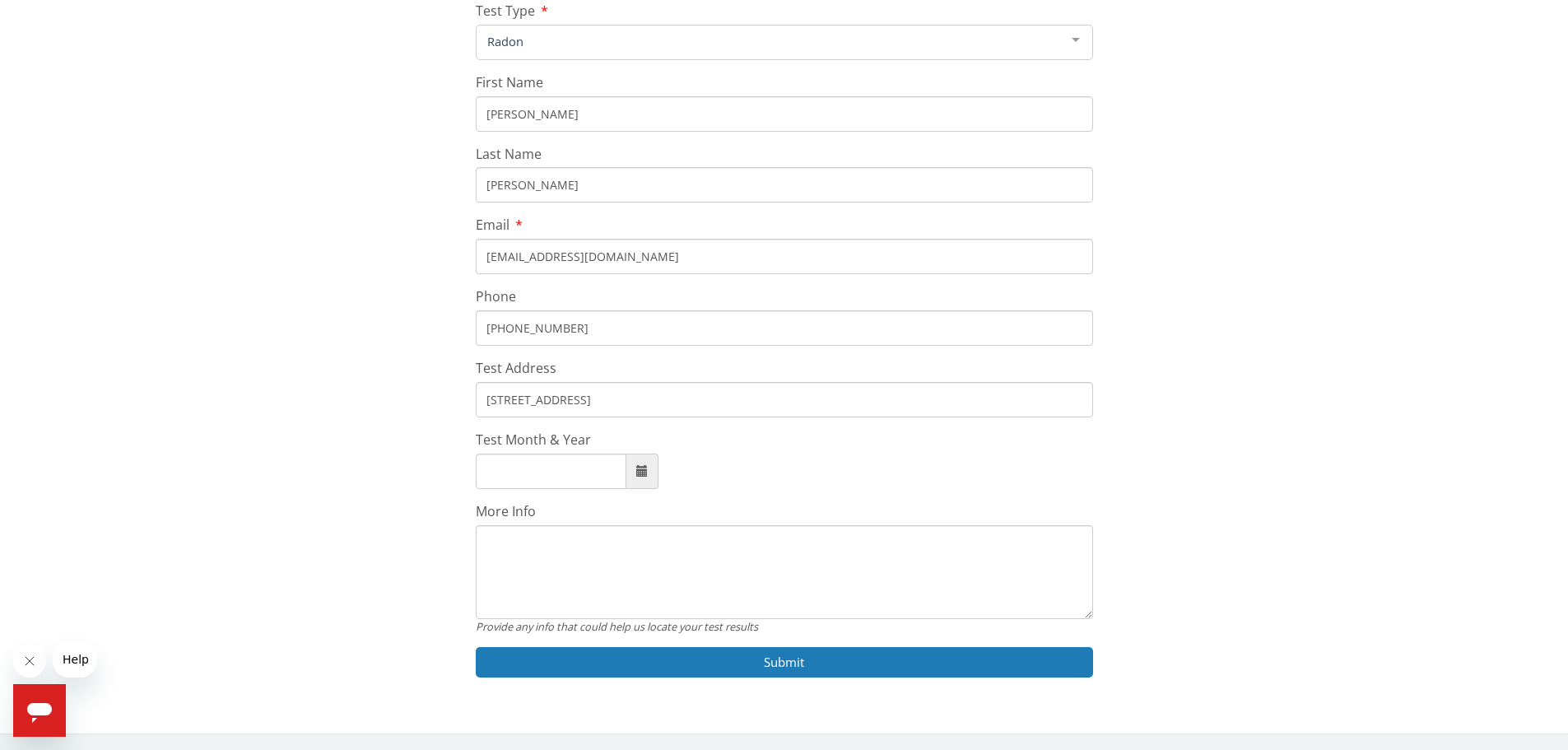
click at [564, 469] on input "Test Month & Year" at bounding box center [551, 471] width 151 height 36
type input "January, 2008"
click at [514, 550] on textarea "More Info" at bounding box center [784, 572] width 617 height 94
type textarea "My Test Kit Serial ID : AA659018"
drag, startPoint x: 572, startPoint y: 469, endPoint x: 469, endPoint y: 470, distance: 103.0
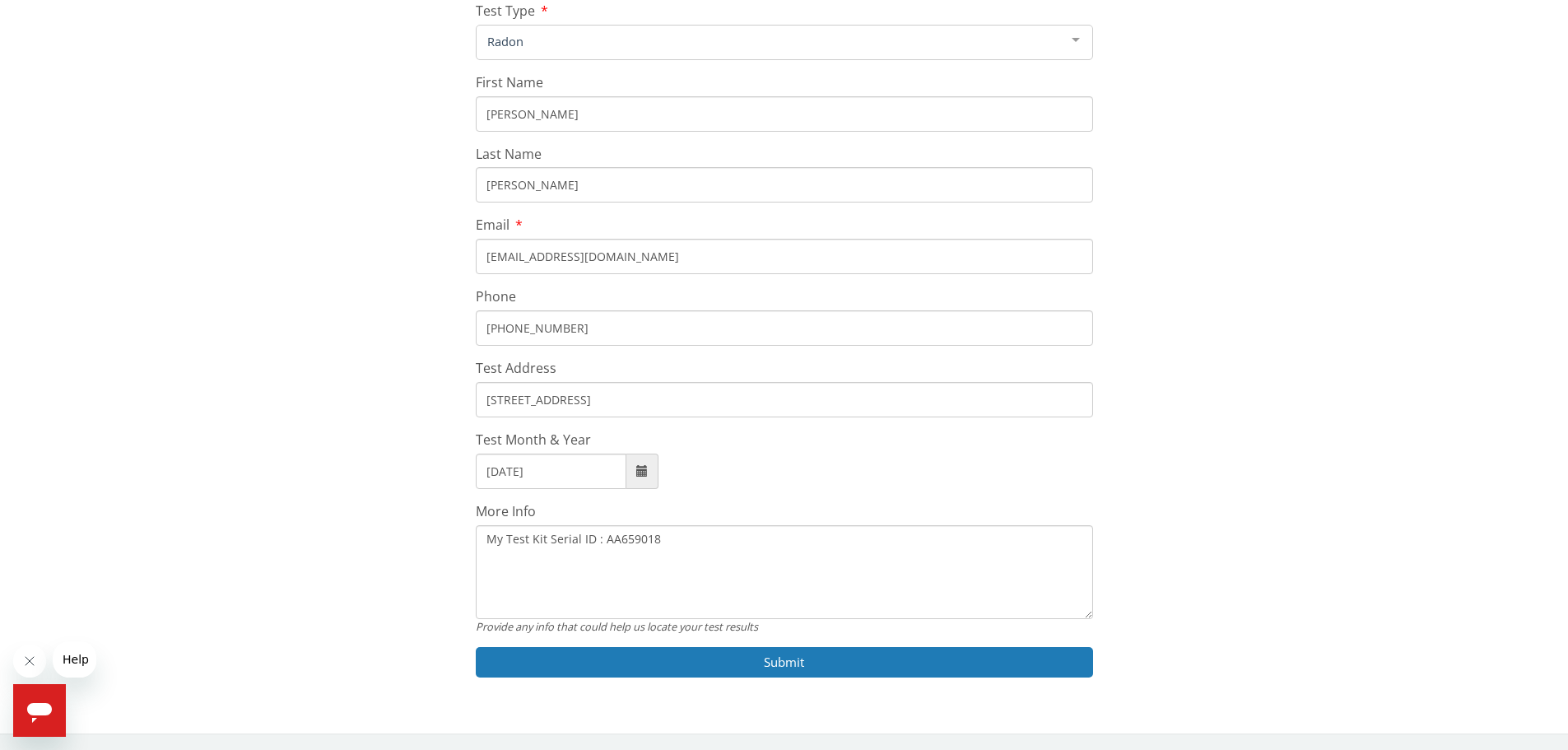
click at [472, 468] on div "Serial Help Form If you do not have your Test Kit Serial or need help locating …" at bounding box center [784, 306] width 1544 height 779
click at [644, 466] on span at bounding box center [642, 471] width 12 height 12
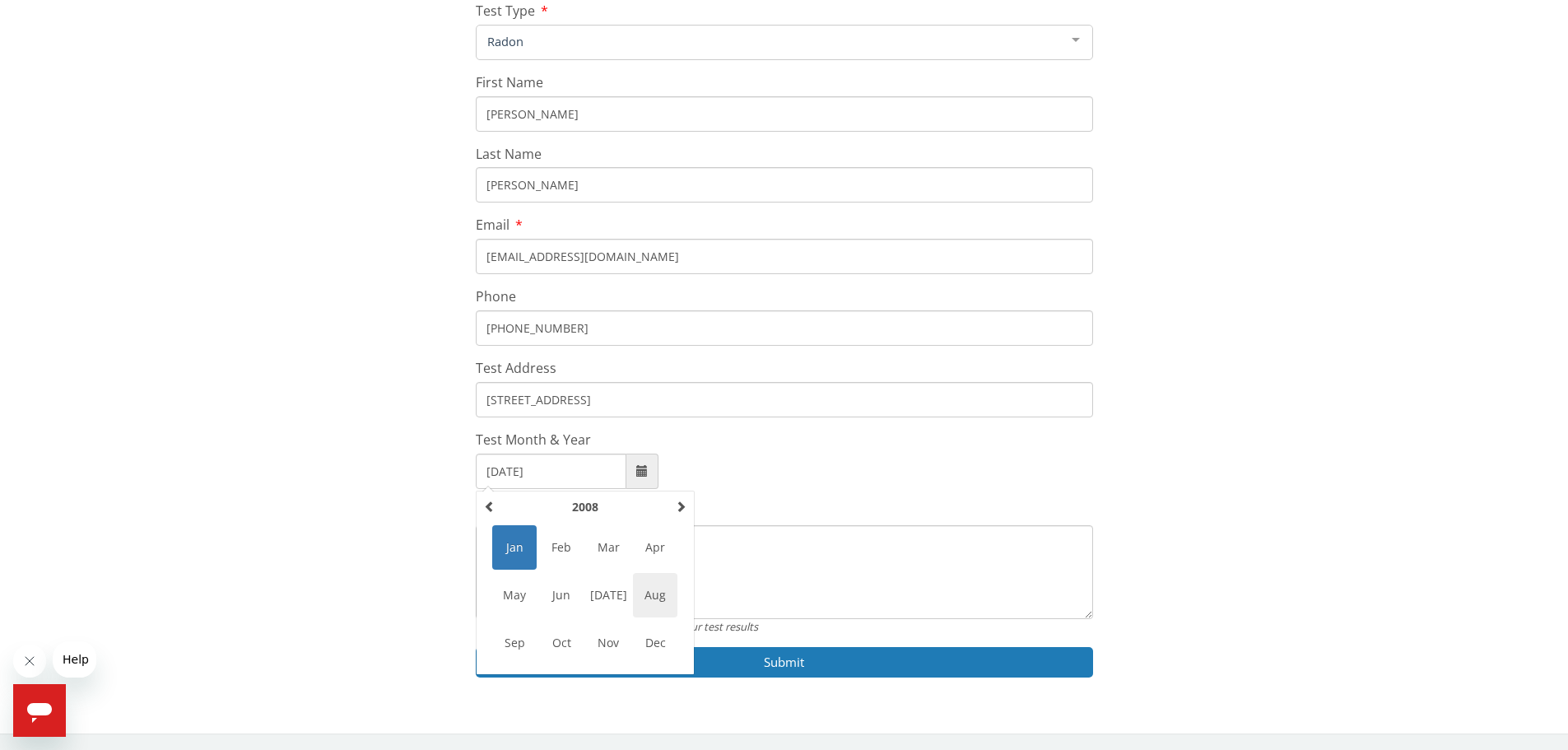
click at [654, 598] on span "Aug" at bounding box center [656, 595] width 44 height 44
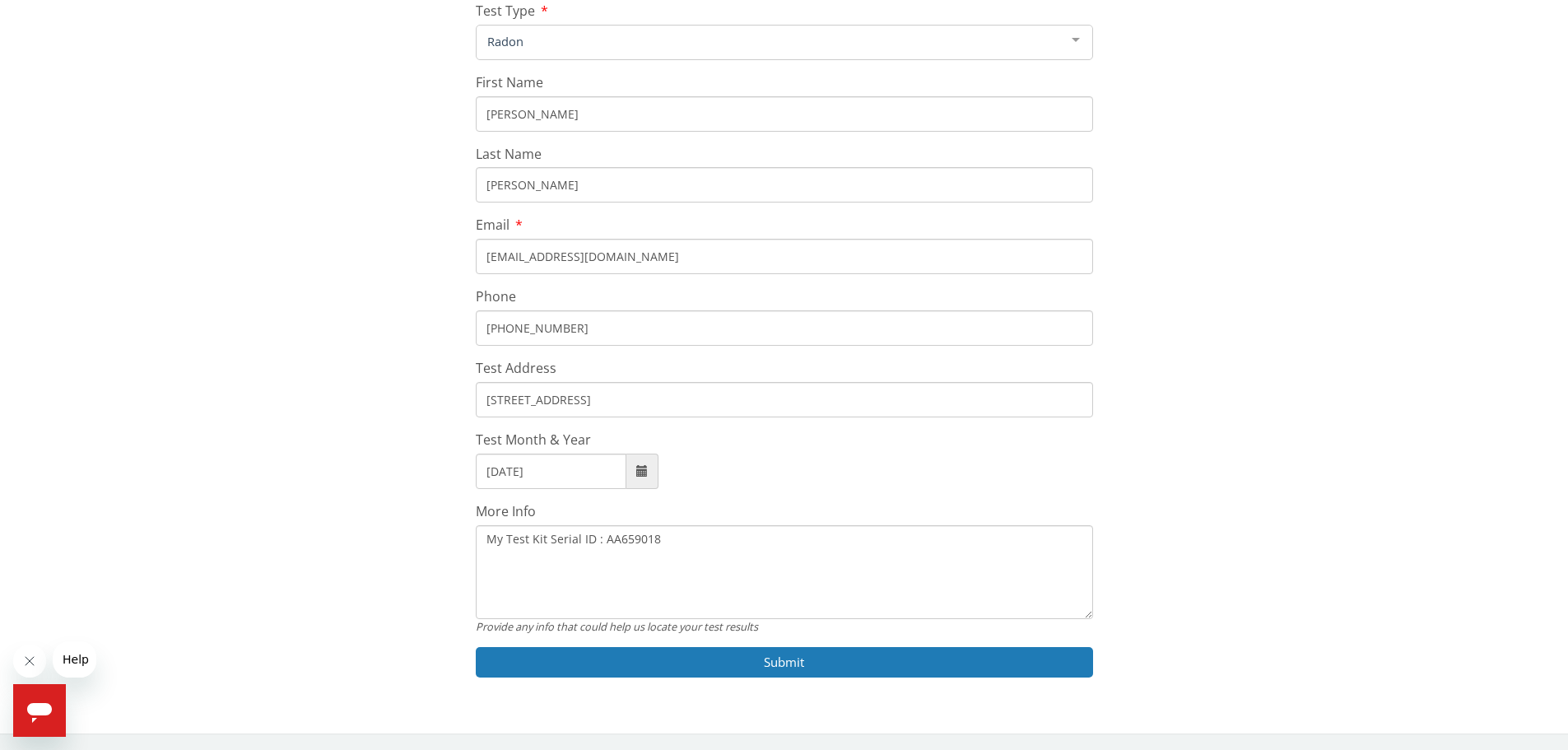
click at [571, 472] on input "August, 2008" at bounding box center [551, 471] width 151 height 36
type input "August, 2025"
click at [681, 542] on textarea "My Test Kit Serial ID : AA659018" at bounding box center [784, 572] width 617 height 94
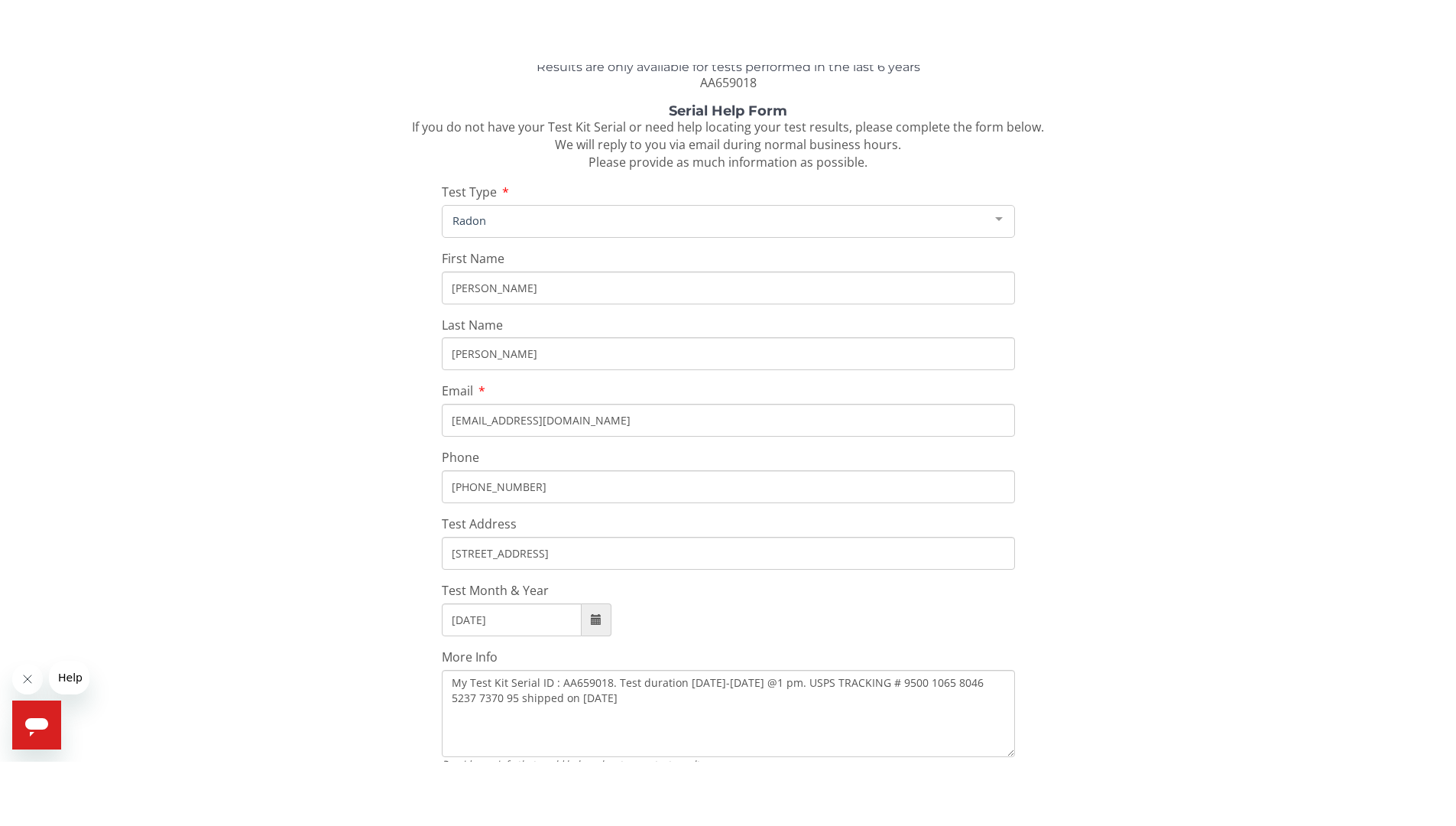
scroll to position [116, 0]
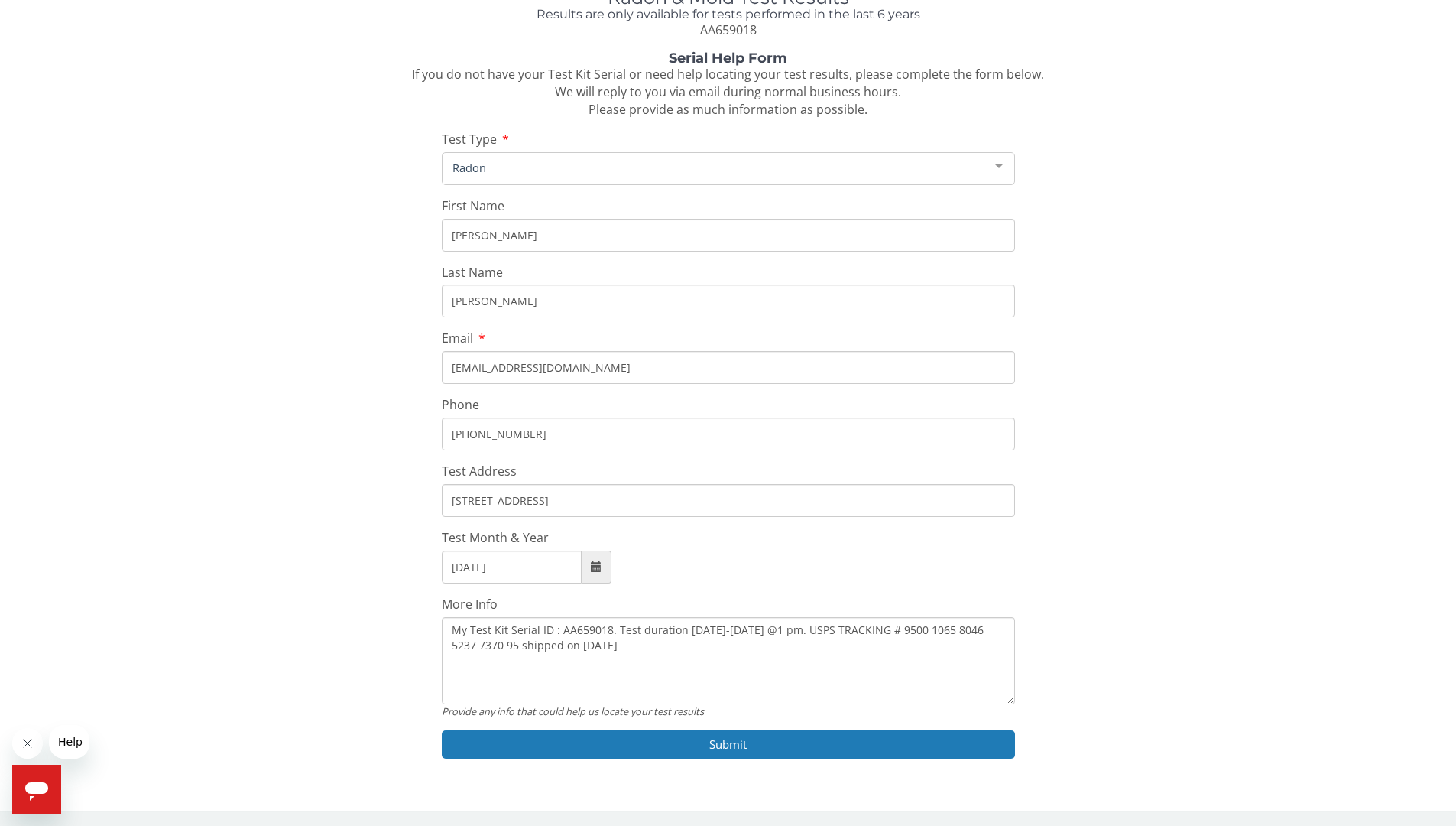
type textarea "My Test Kit Serial ID : AA659018. Test duration 8/22/2025-8/25/2025 @1 pm. USPS…"
click at [998, 164] on div at bounding box center [999, 167] width 31 height 29
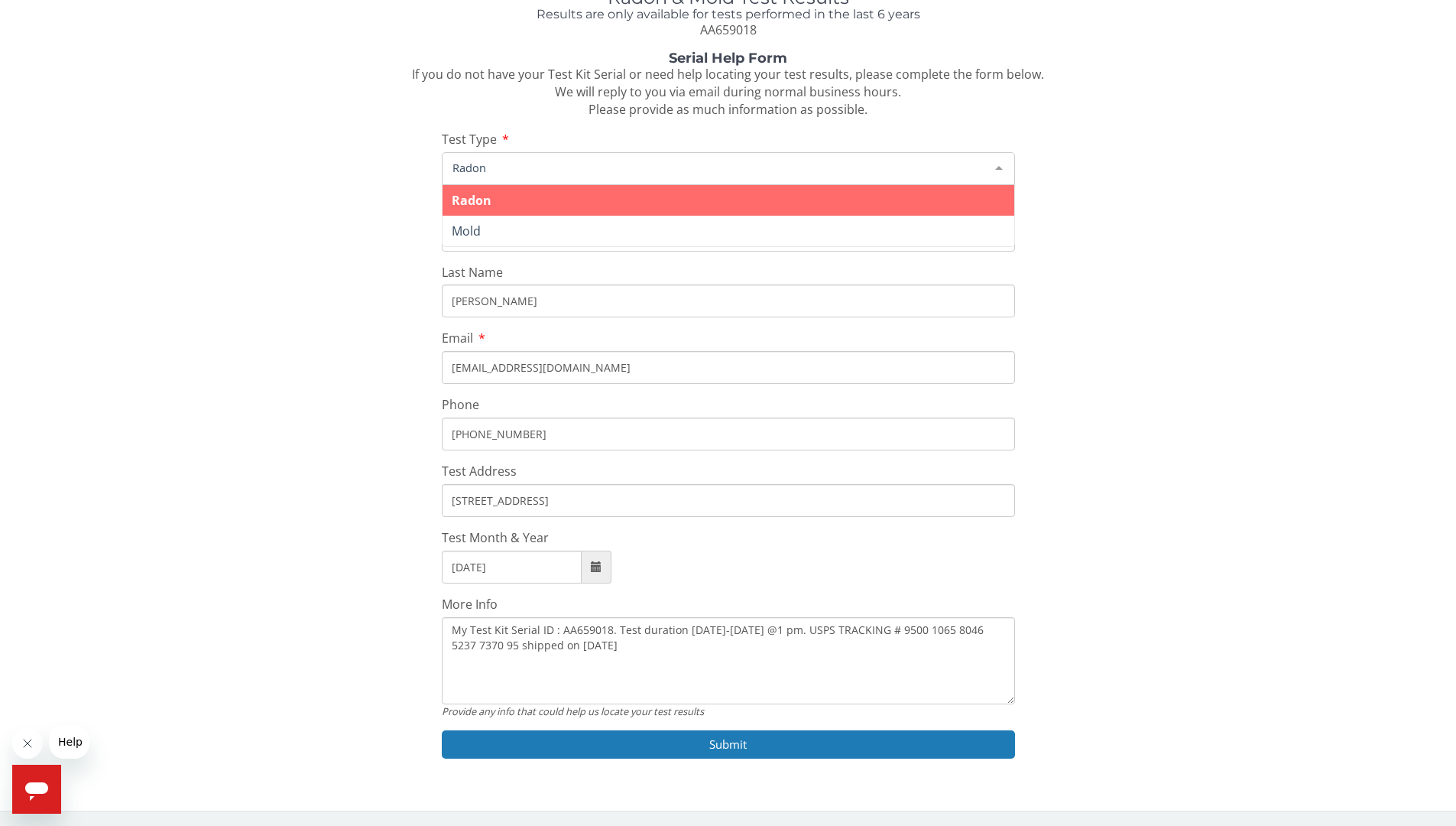
click at [1158, 208] on div "Serial Help Form If you do not have your Test Kit Serial or need help locating …" at bounding box center [728, 413] width 1434 height 724
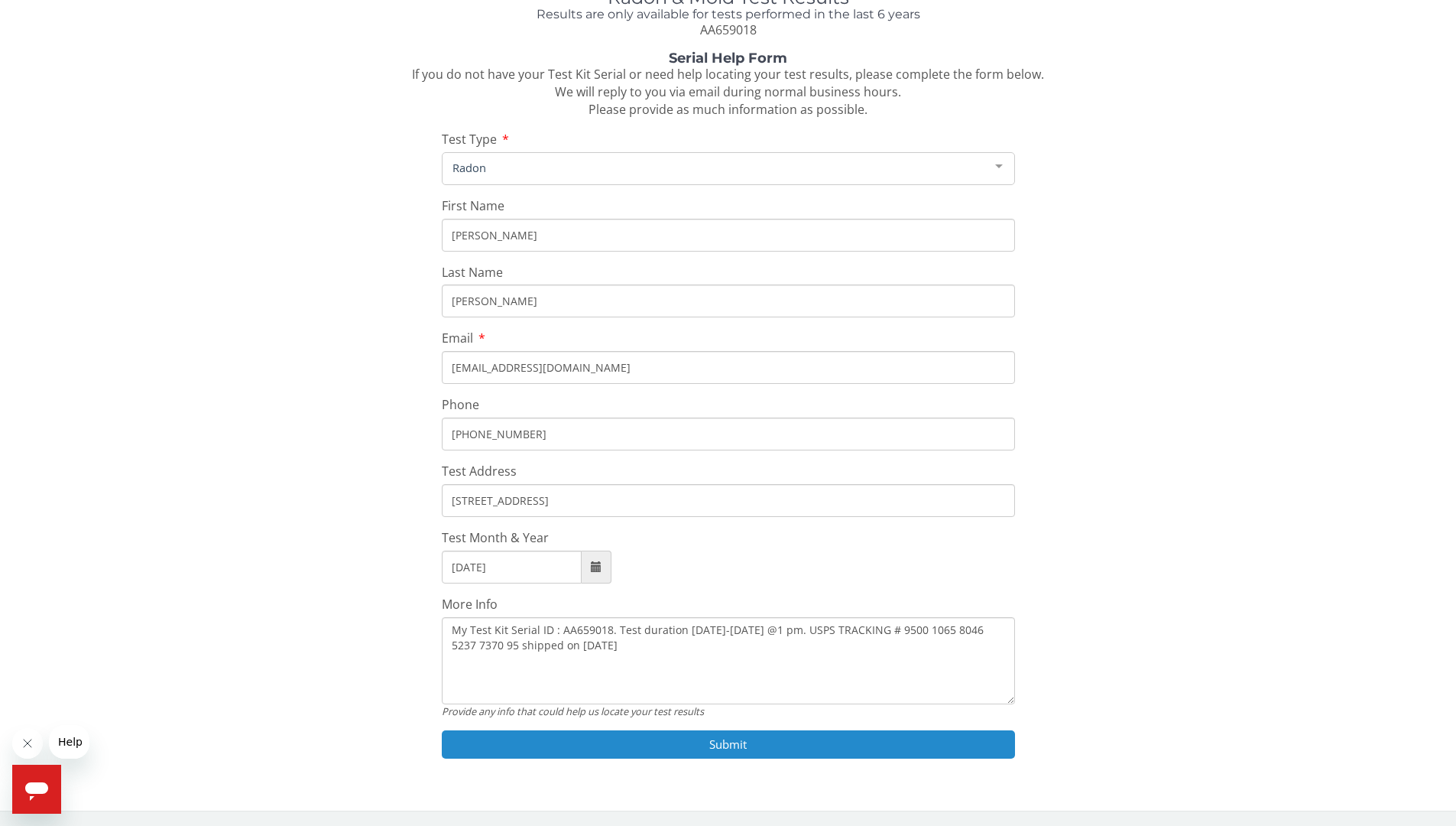
click at [723, 696] on button "Submit" at bounding box center [728, 744] width 573 height 29
click at [726, 696] on button "Submit" at bounding box center [728, 744] width 573 height 29
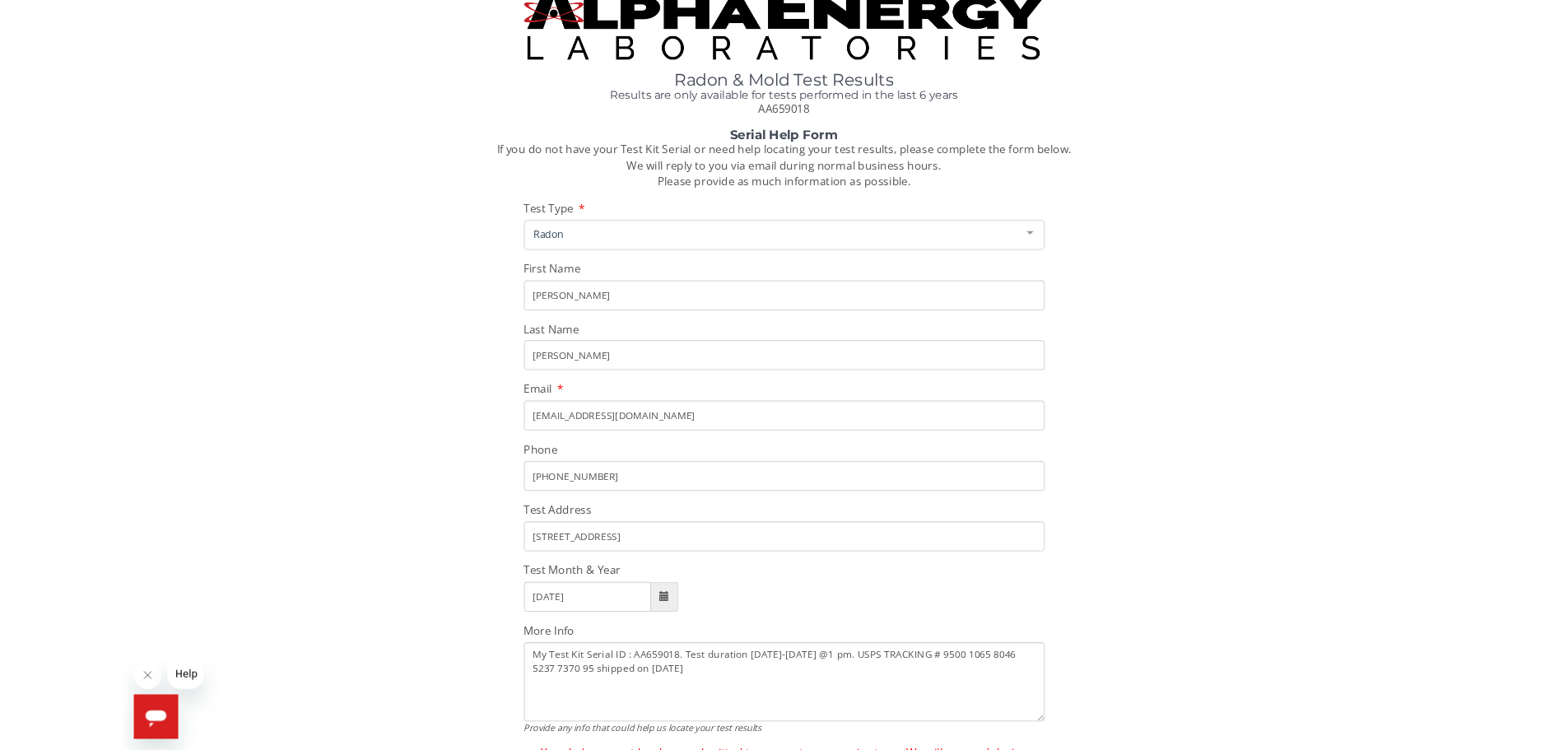
scroll to position [0, 0]
